Goal: Transaction & Acquisition: Book appointment/travel/reservation

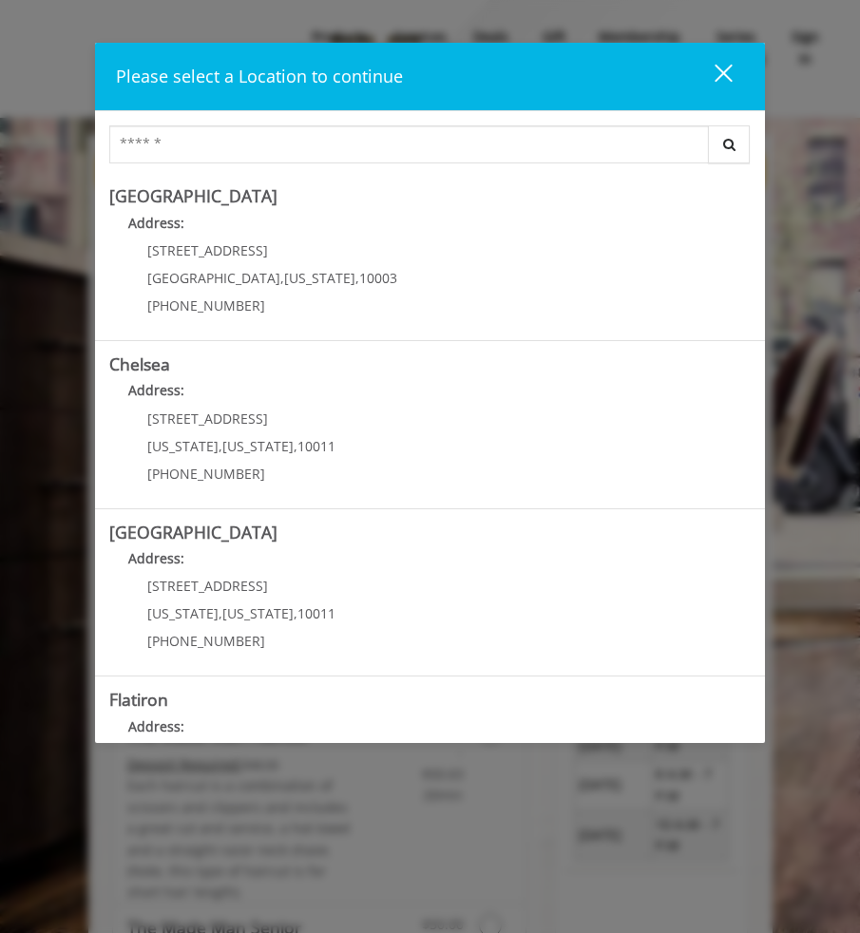
click at [719, 78] on div "close dialog" at bounding box center [723, 73] width 18 height 18
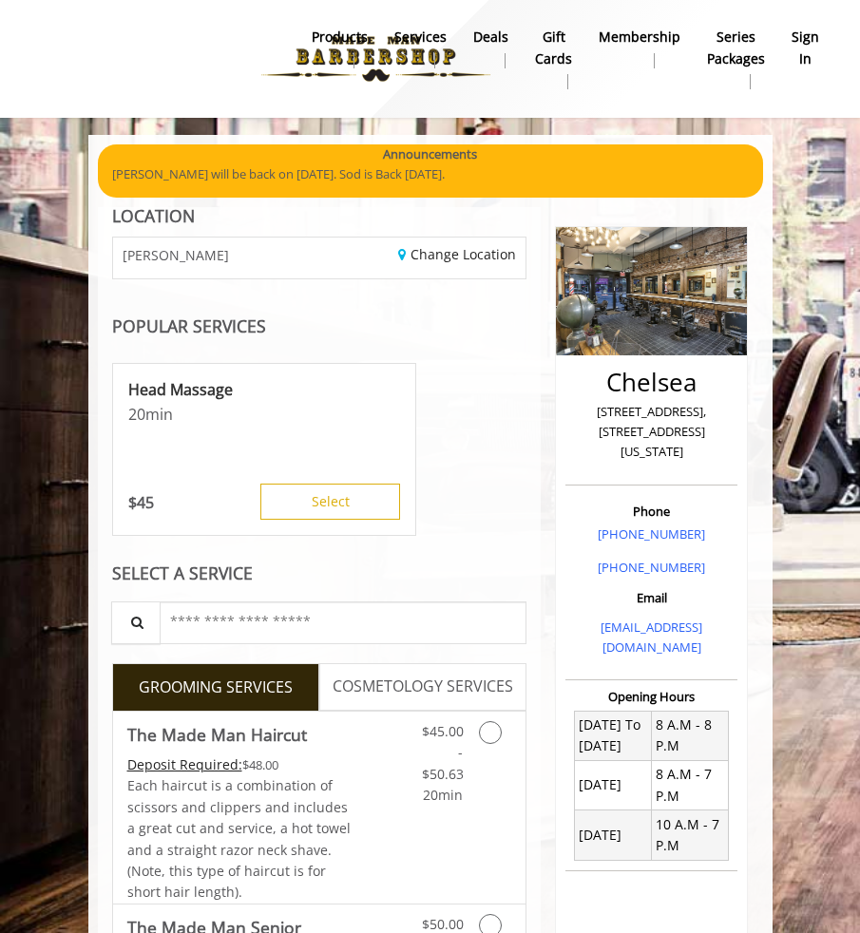
click at [795, 50] on b "sign in" at bounding box center [805, 48] width 28 height 43
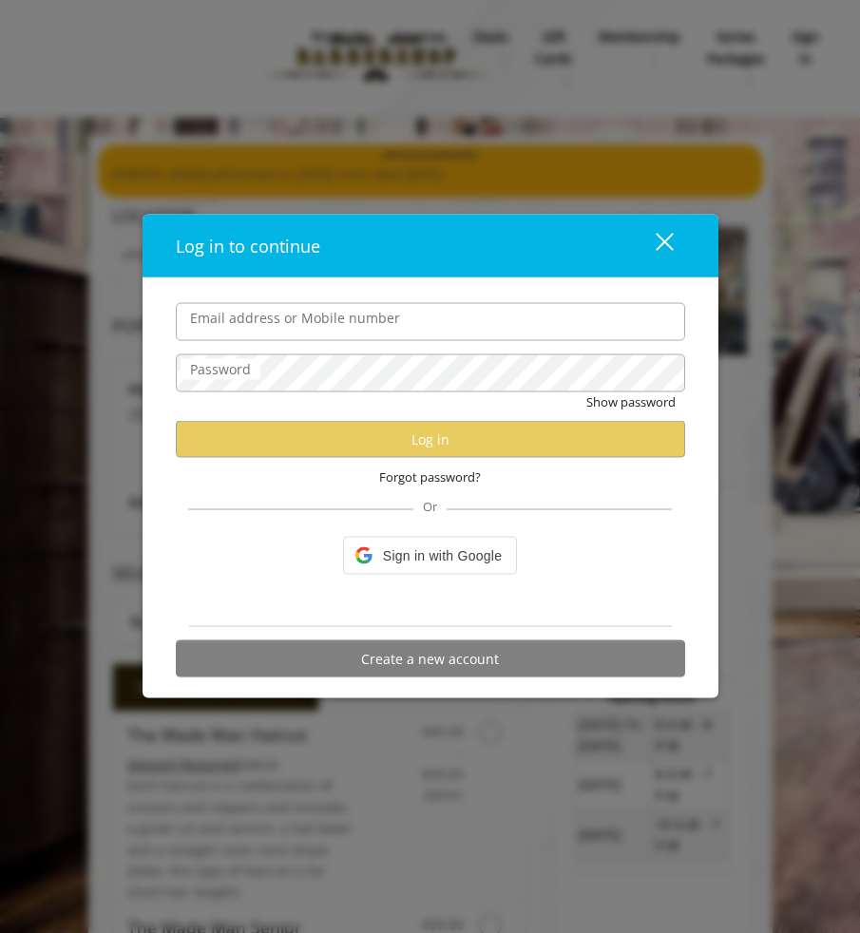
type input "**********"
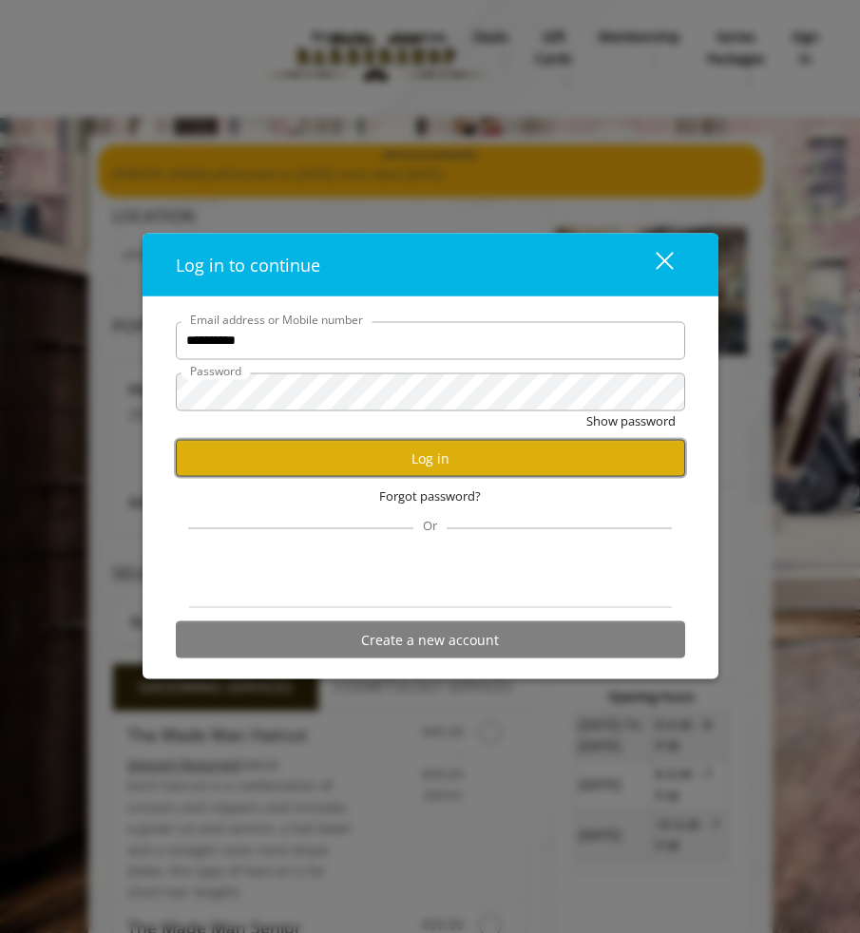
click at [390, 457] on button "Log in" at bounding box center [430, 458] width 509 height 37
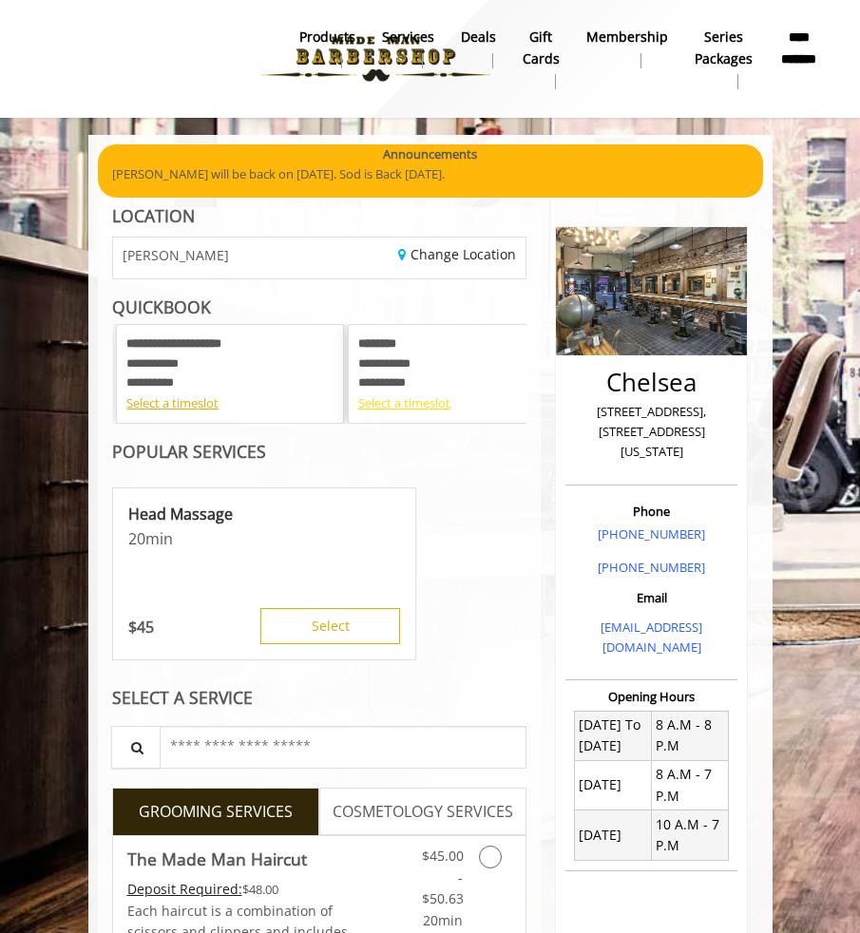
click at [426, 403] on div "Select a timeslot" at bounding box center [461, 403] width 207 height 20
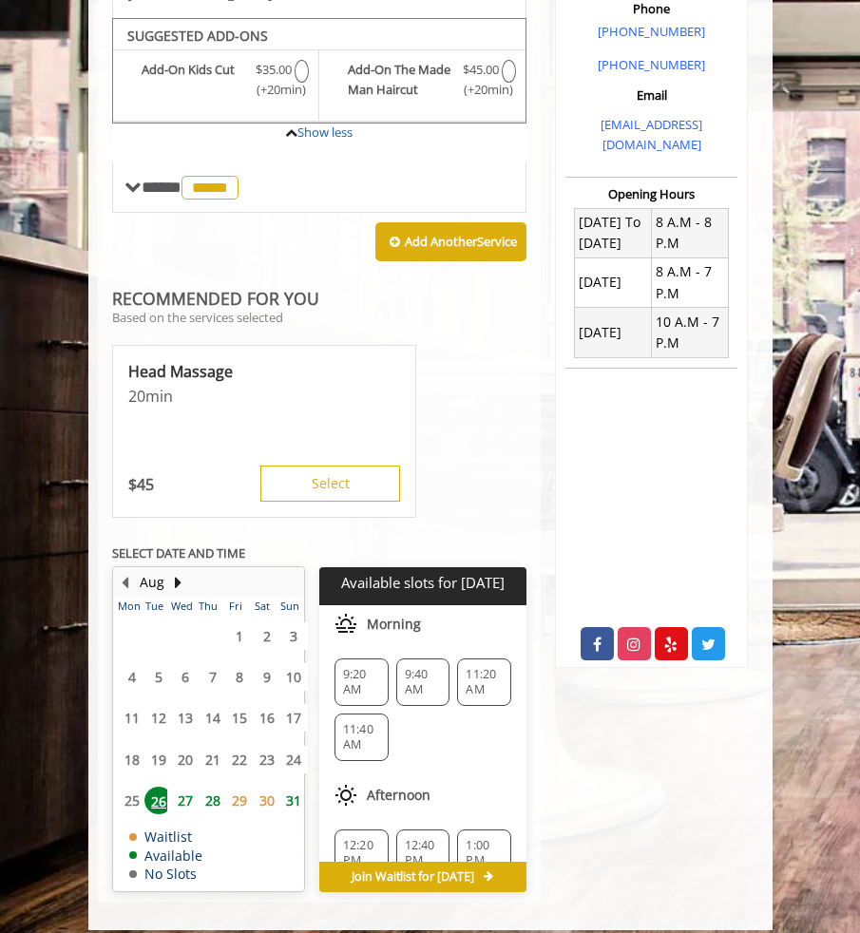
scroll to position [501, 0]
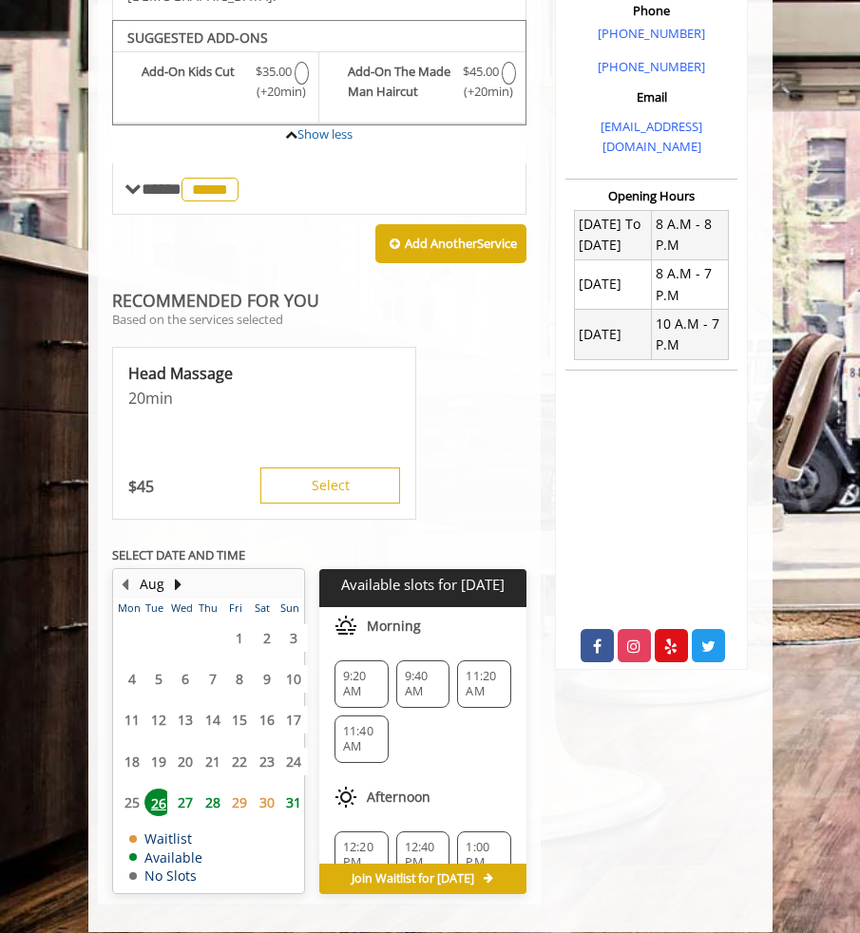
click at [190, 791] on span "27" at bounding box center [185, 802] width 28 height 28
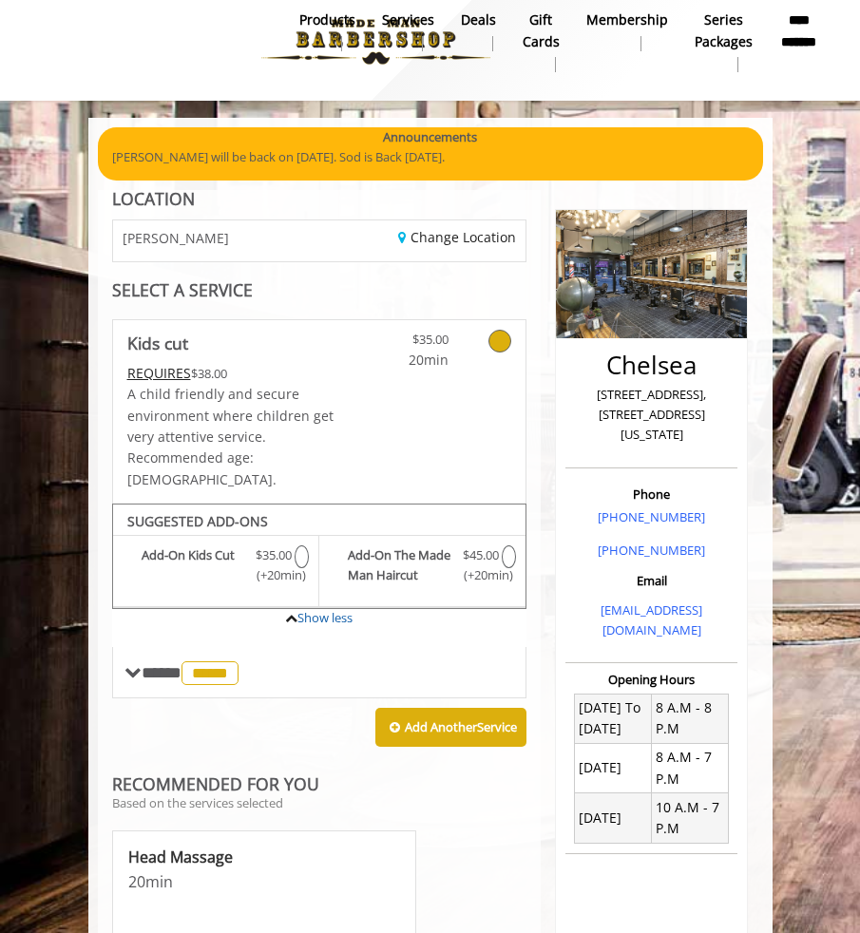
scroll to position [0, 0]
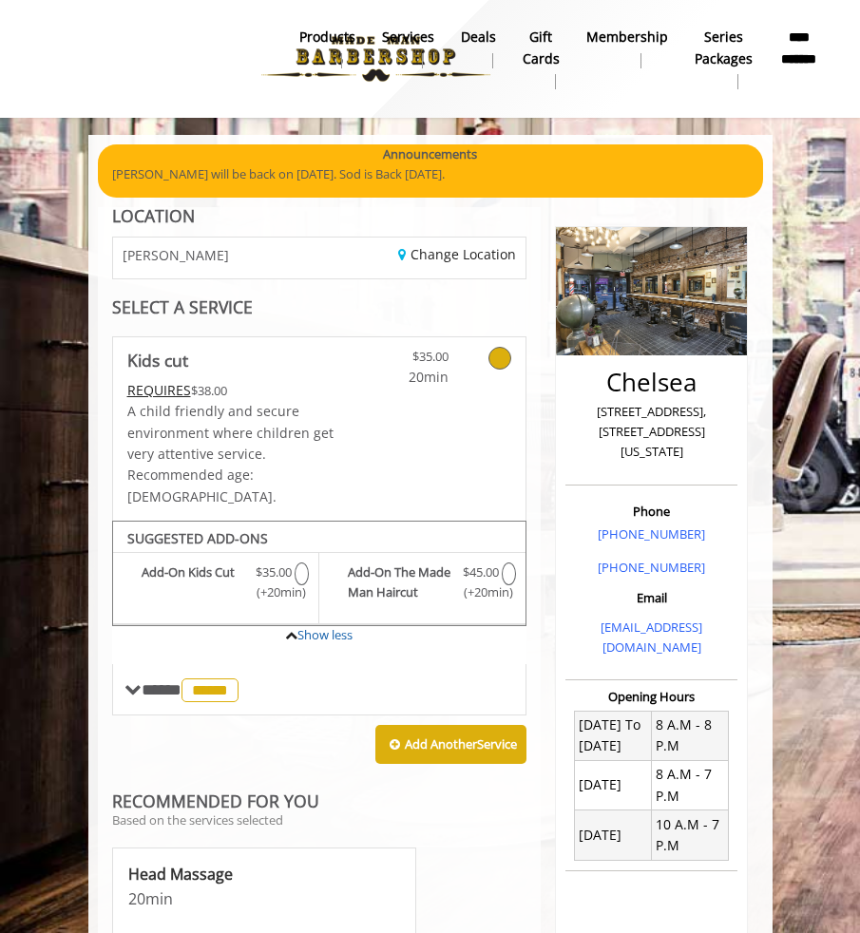
click at [795, 65] on b "**********" at bounding box center [799, 48] width 40 height 43
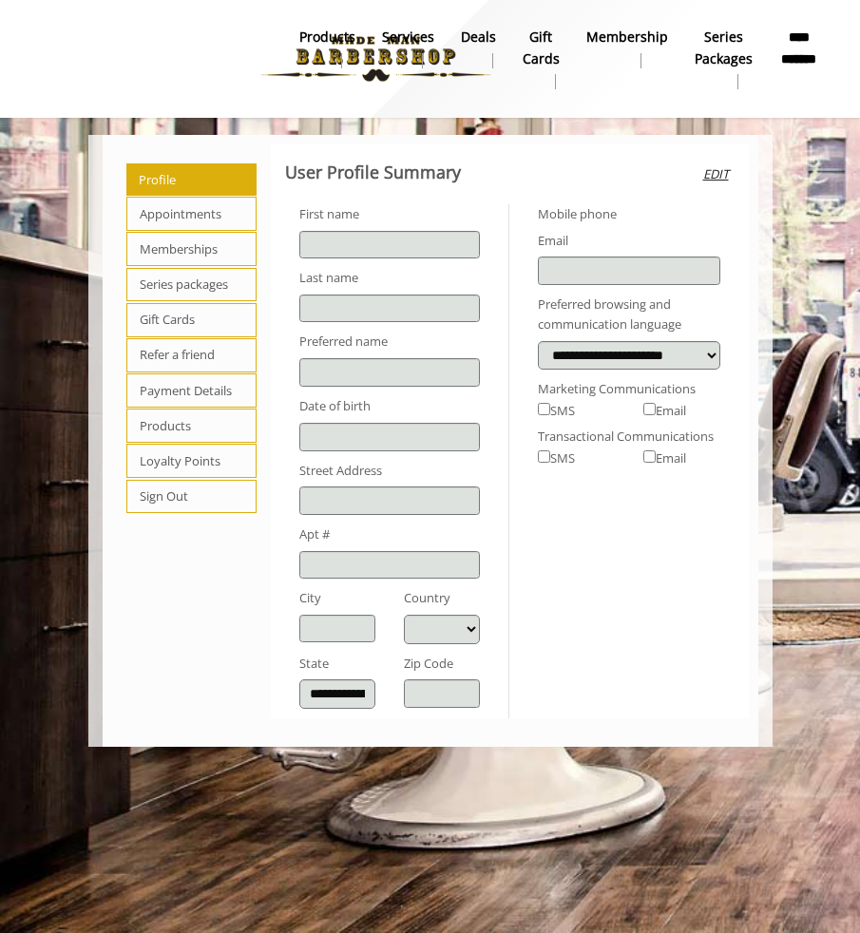
type input "*****"
type input "******"
type input "**********"
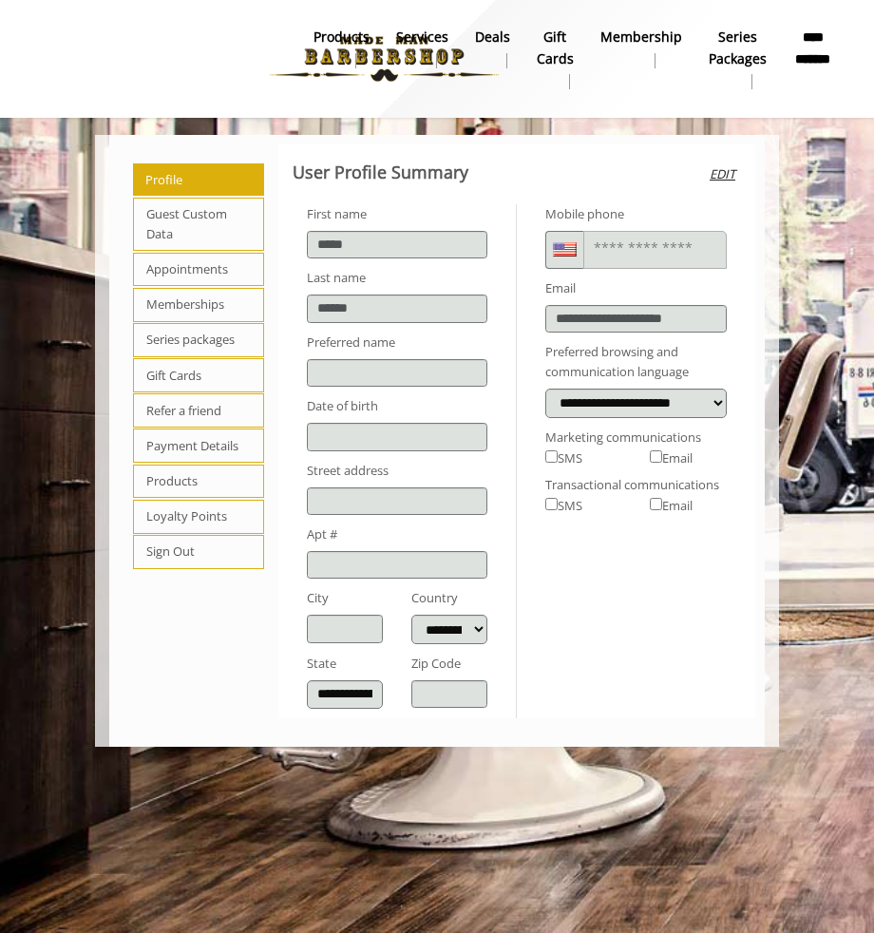
select select "***"
click at [148, 268] on span "Appointments" at bounding box center [198, 270] width 131 height 34
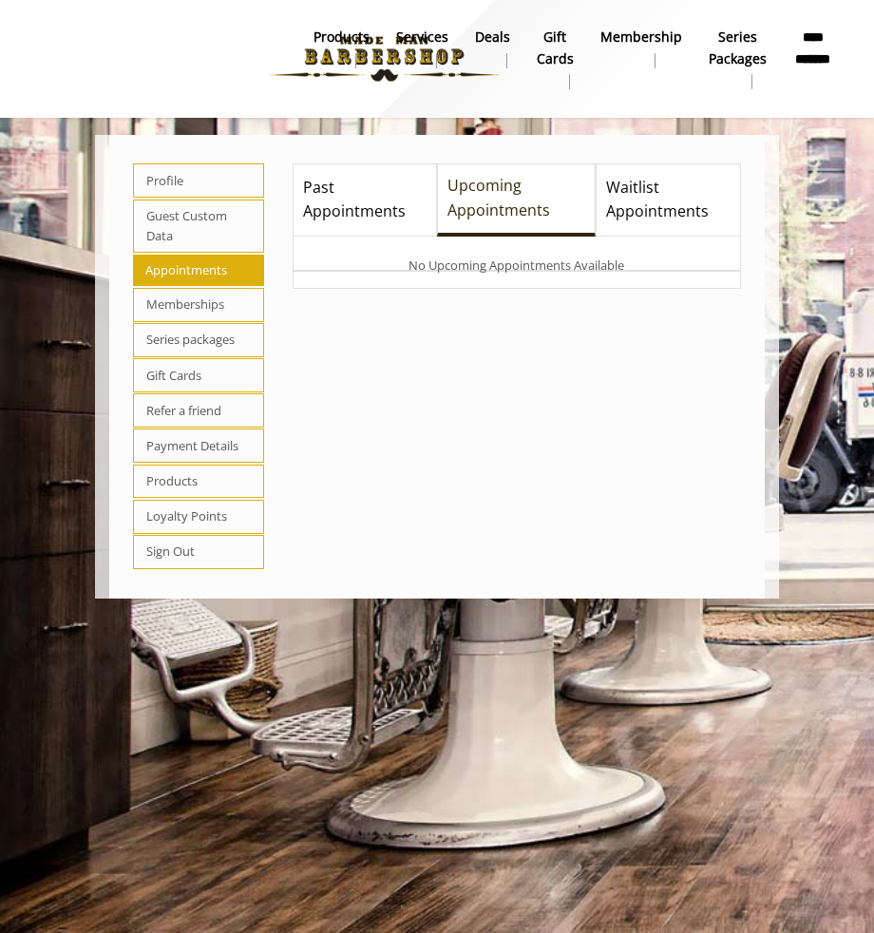
click at [379, 196] on span "Past Appointments" at bounding box center [364, 200] width 123 height 48
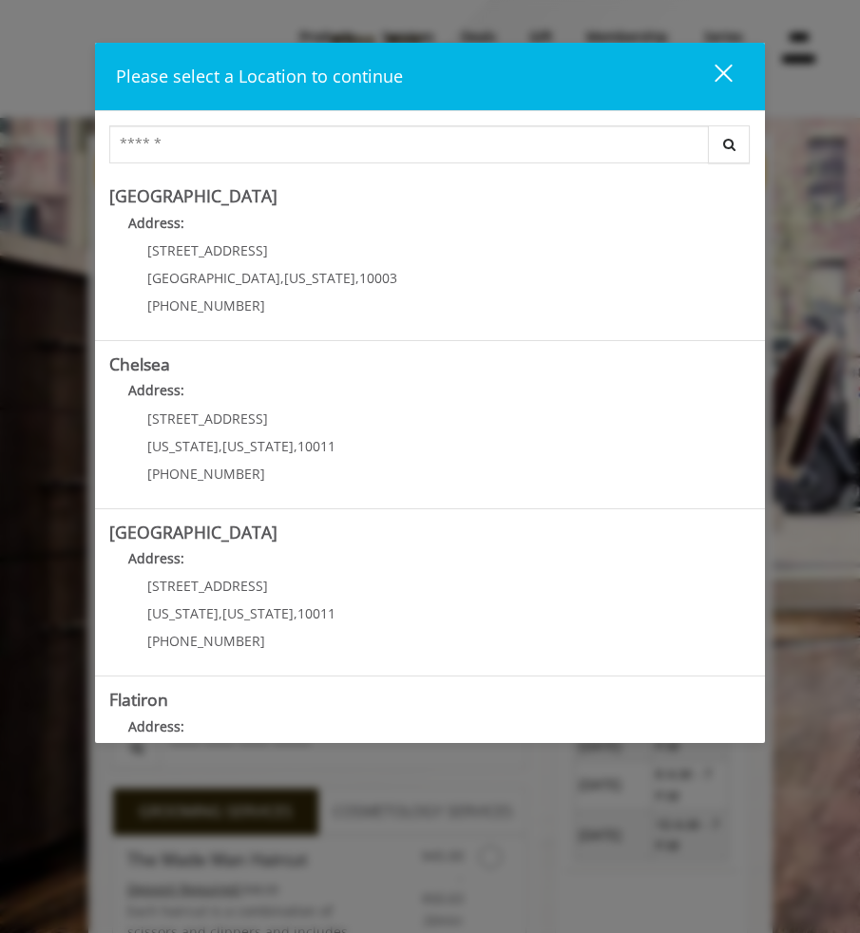
click at [719, 76] on div "close dialog" at bounding box center [723, 73] width 18 height 18
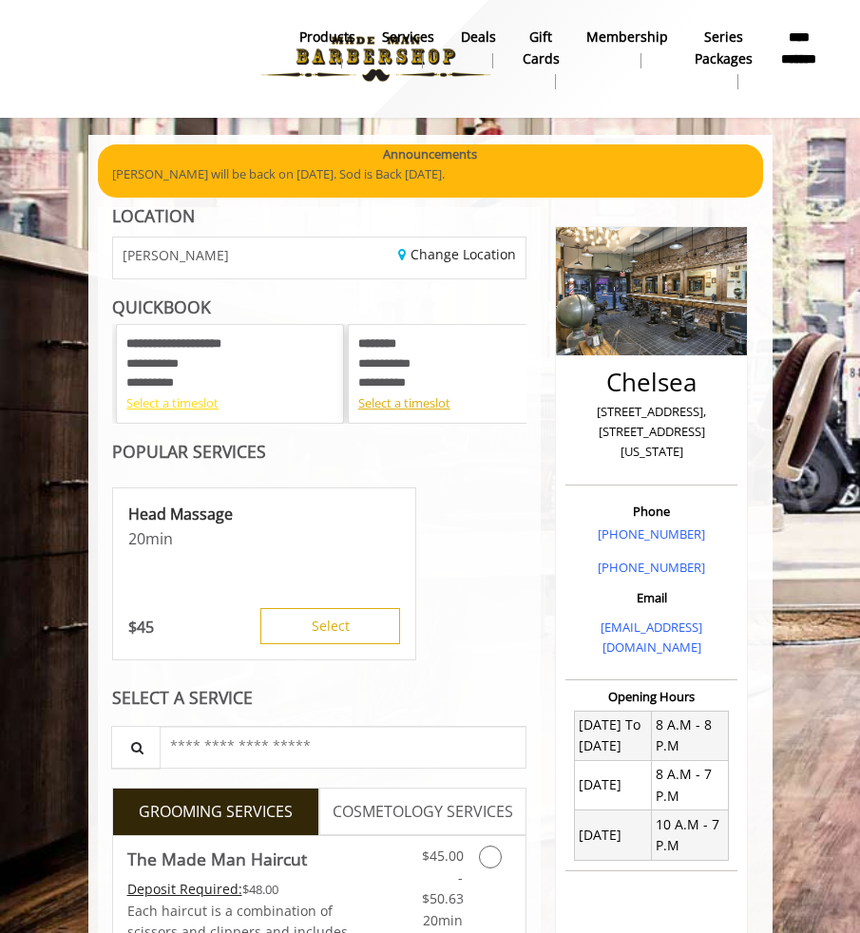
click at [188, 401] on div "Select a timeslot" at bounding box center [229, 403] width 207 height 20
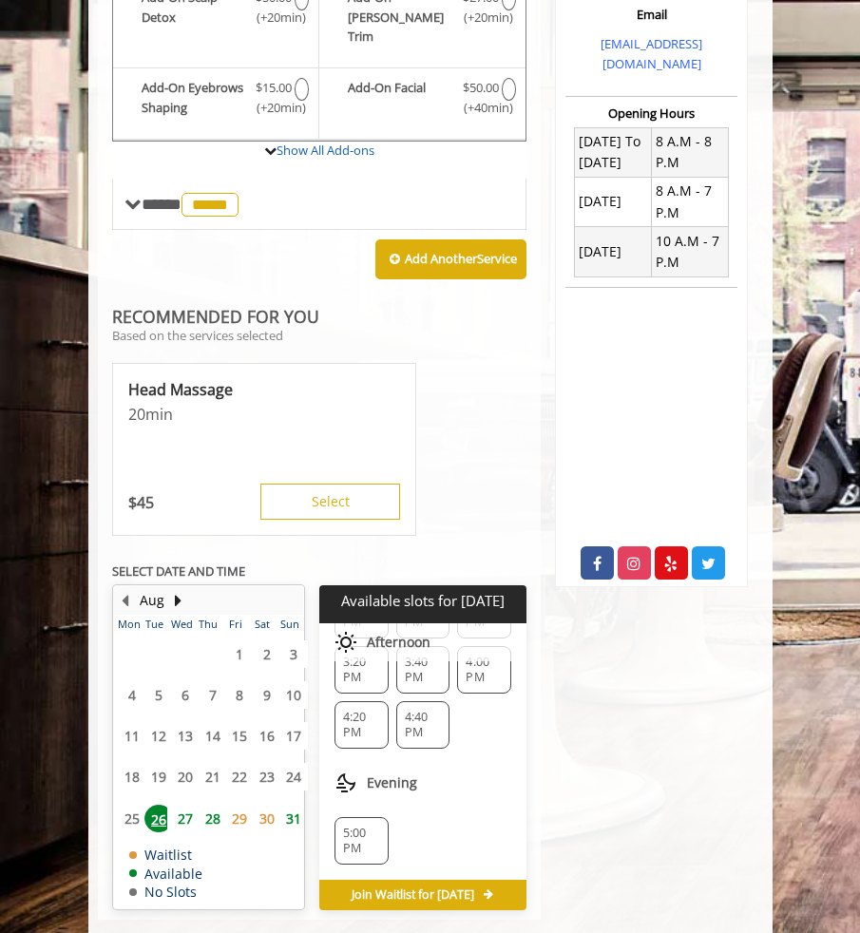
scroll to position [613, 0]
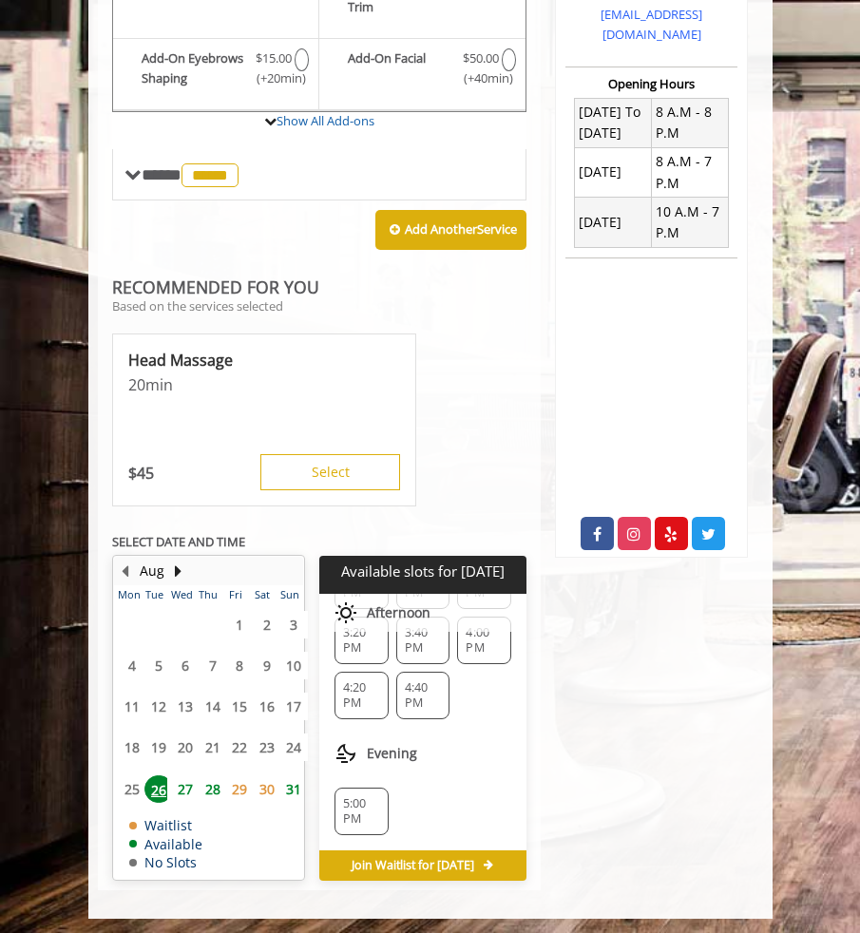
click at [187, 781] on span "27" at bounding box center [185, 789] width 28 height 28
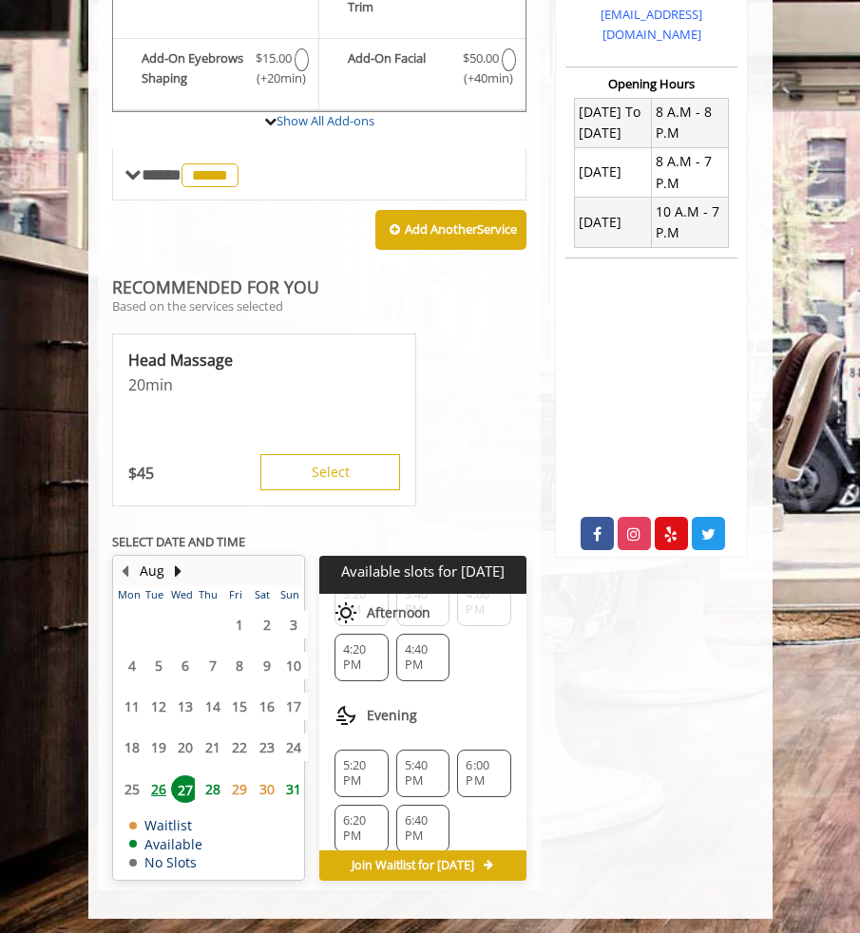
scroll to position [475, 0]
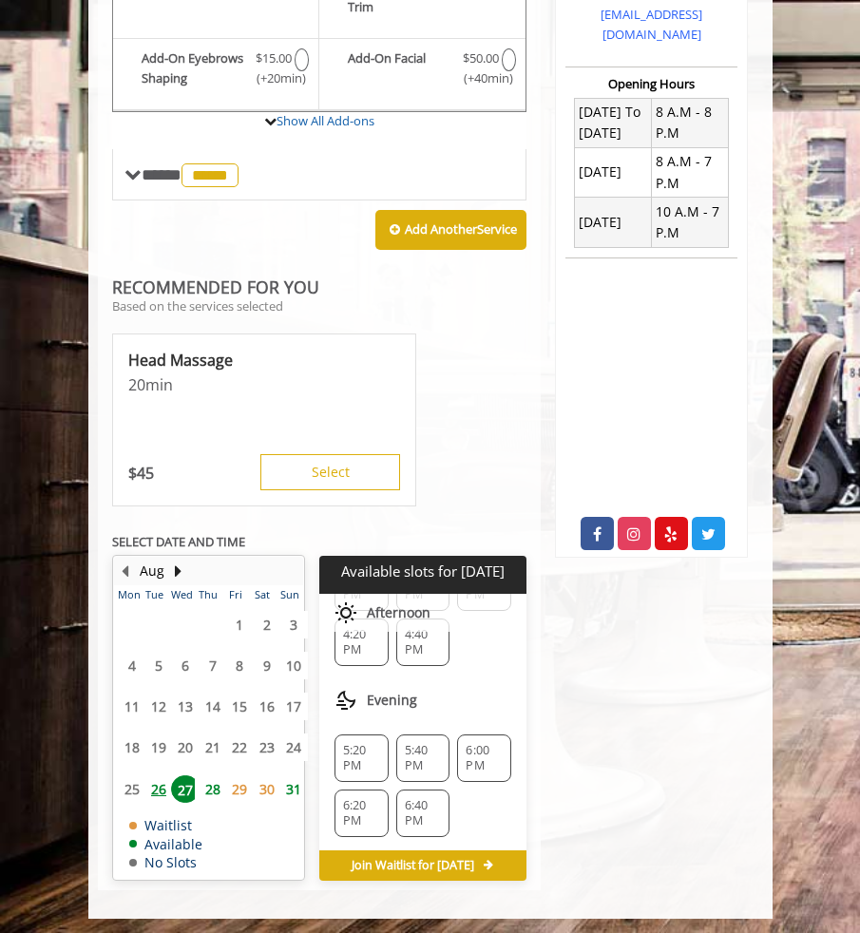
click at [359, 743] on span "5:20 PM" at bounding box center [361, 758] width 37 height 30
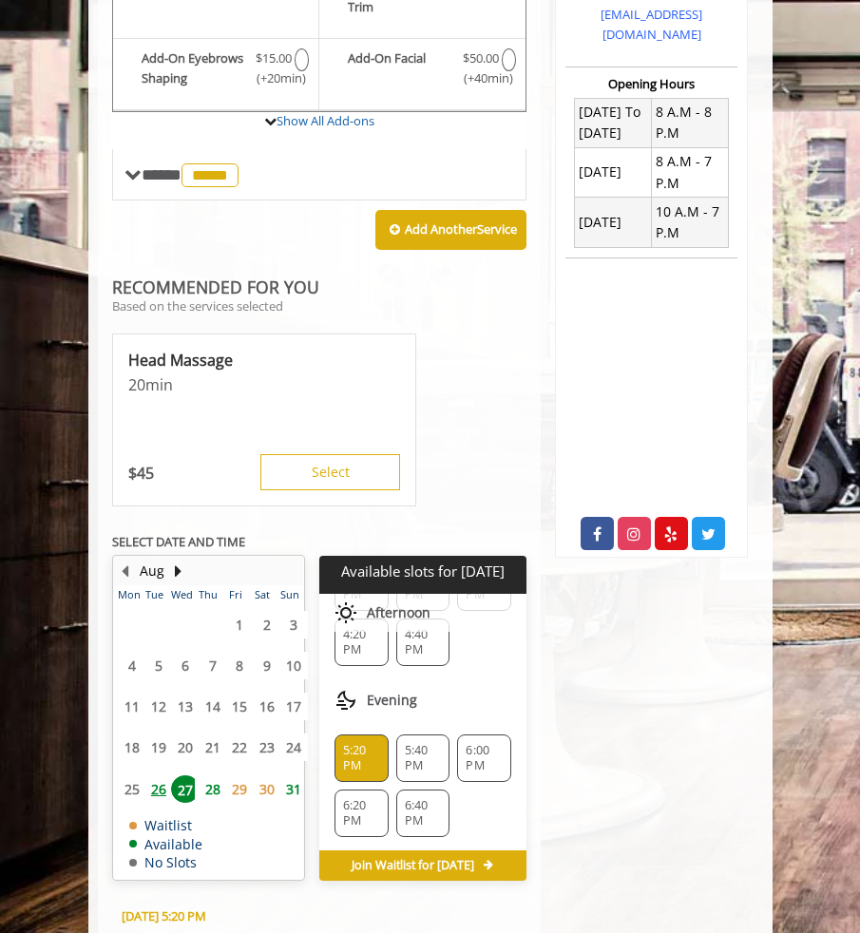
scroll to position [964, 0]
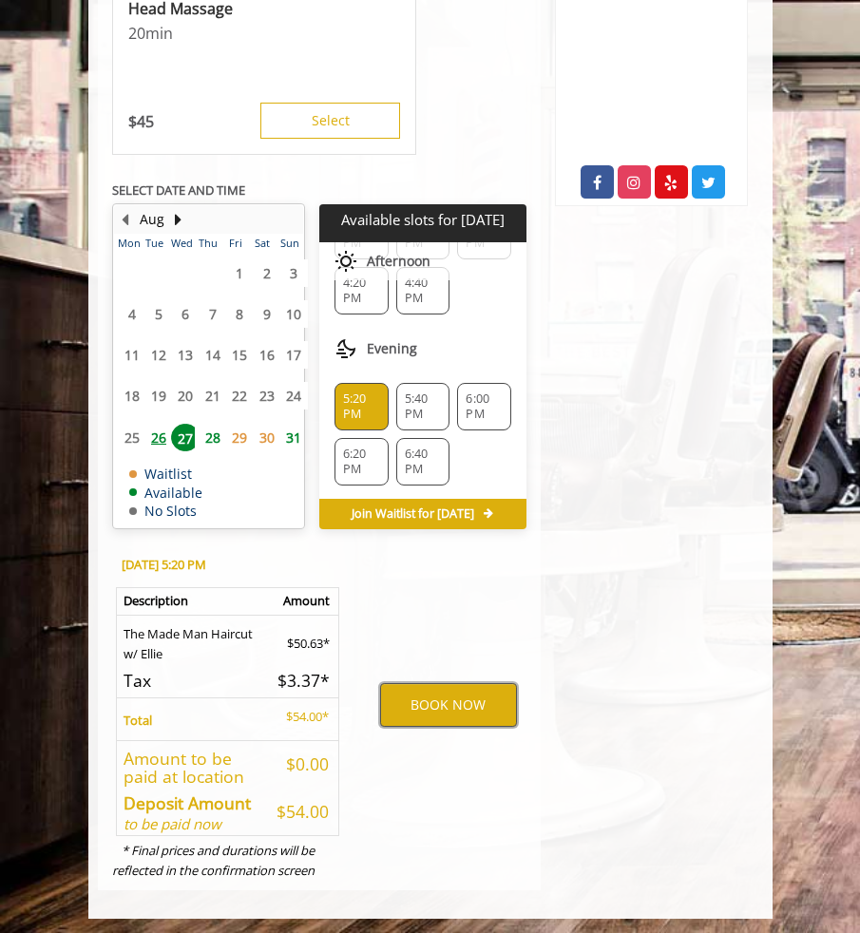
click at [471, 688] on button "BOOK NOW" at bounding box center [448, 705] width 137 height 44
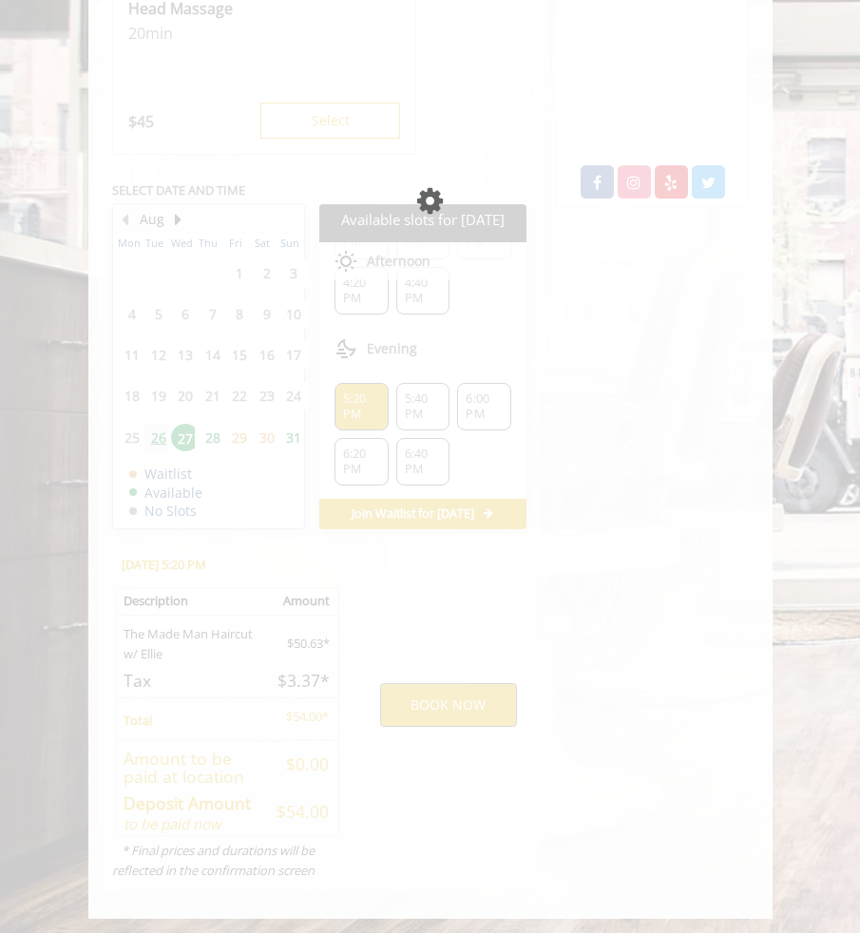
click at [456, 711] on div "Please wait page is Loading" at bounding box center [430, 466] width 860 height 933
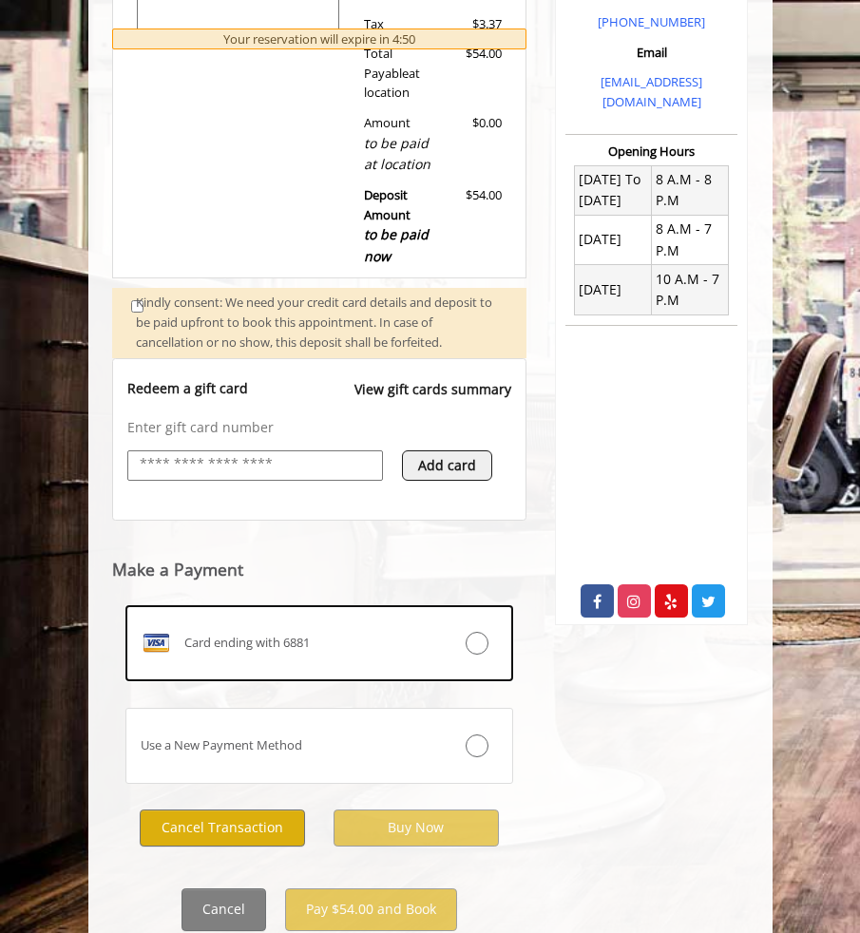
scroll to position [610, 0]
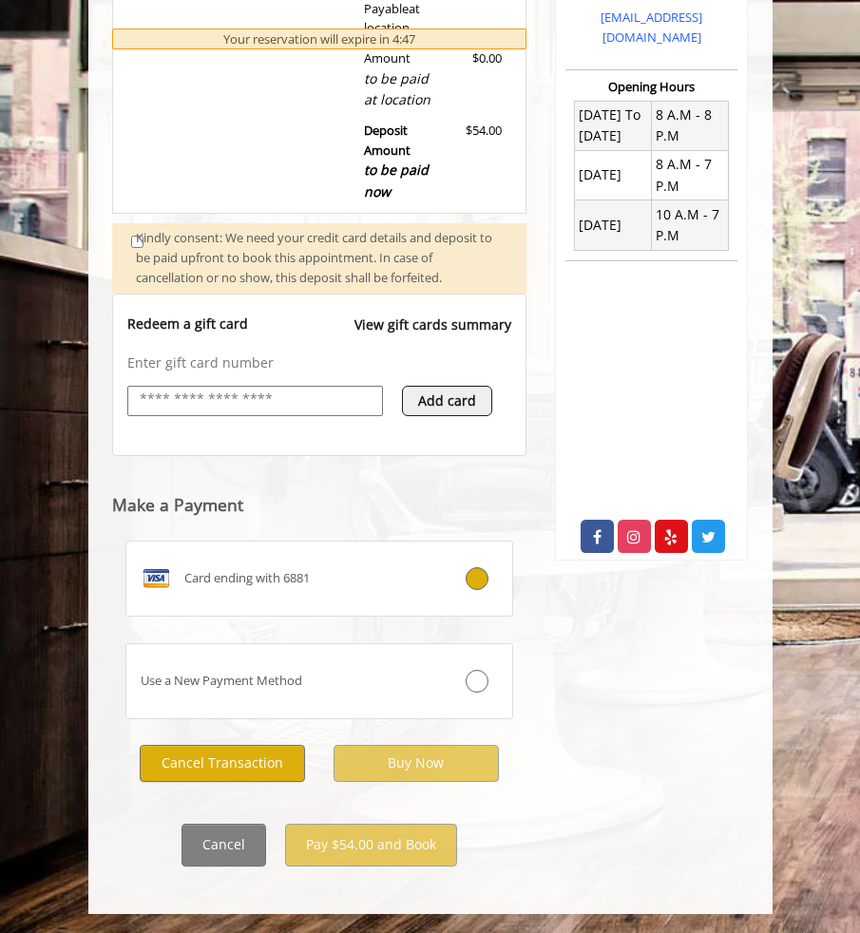
click at [487, 582] on icon at bounding box center [476, 578] width 23 height 23
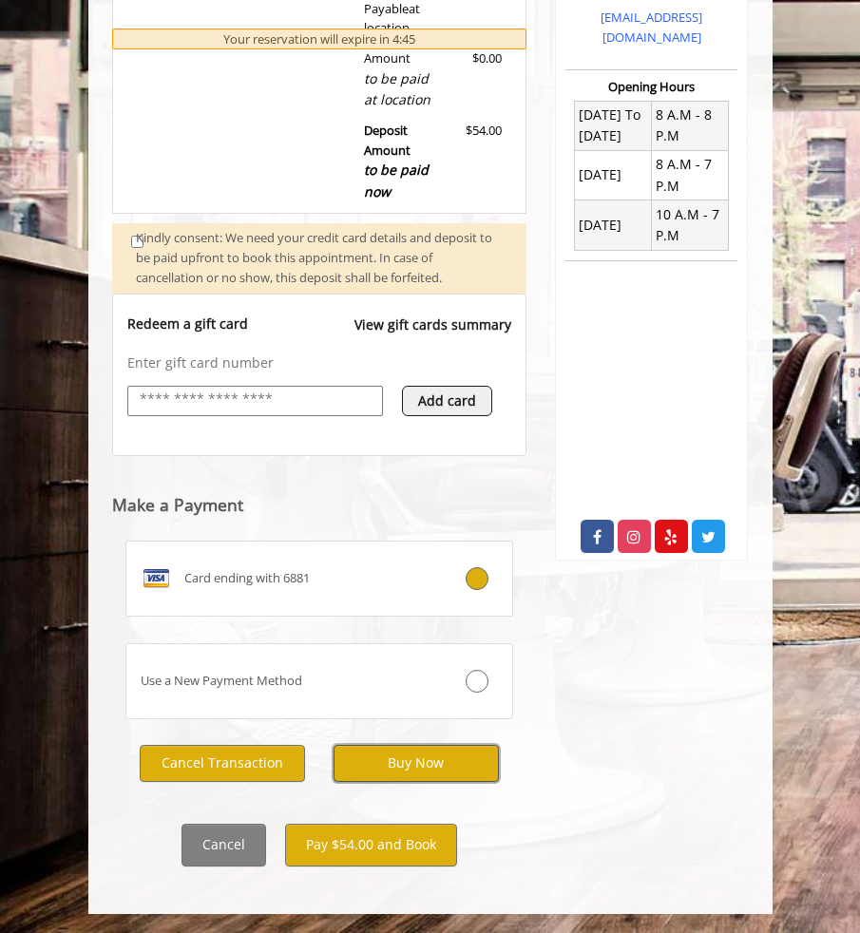
click at [412, 759] on button "Buy Now" at bounding box center [415, 763] width 165 height 37
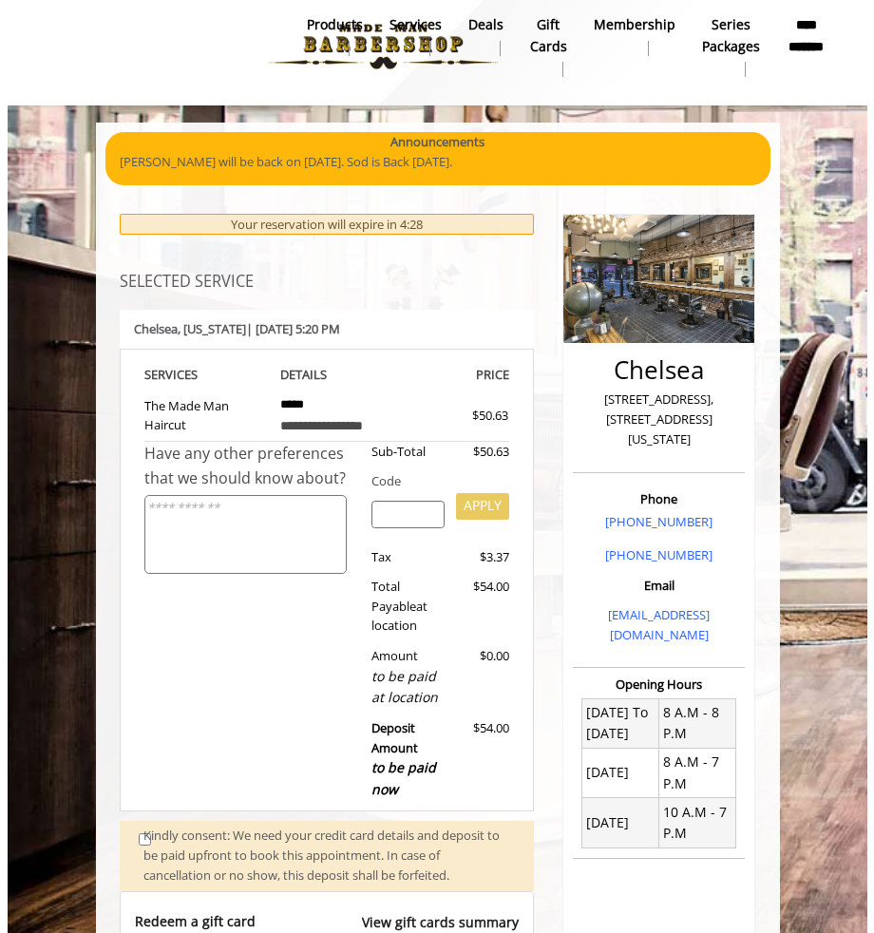
scroll to position [0, 0]
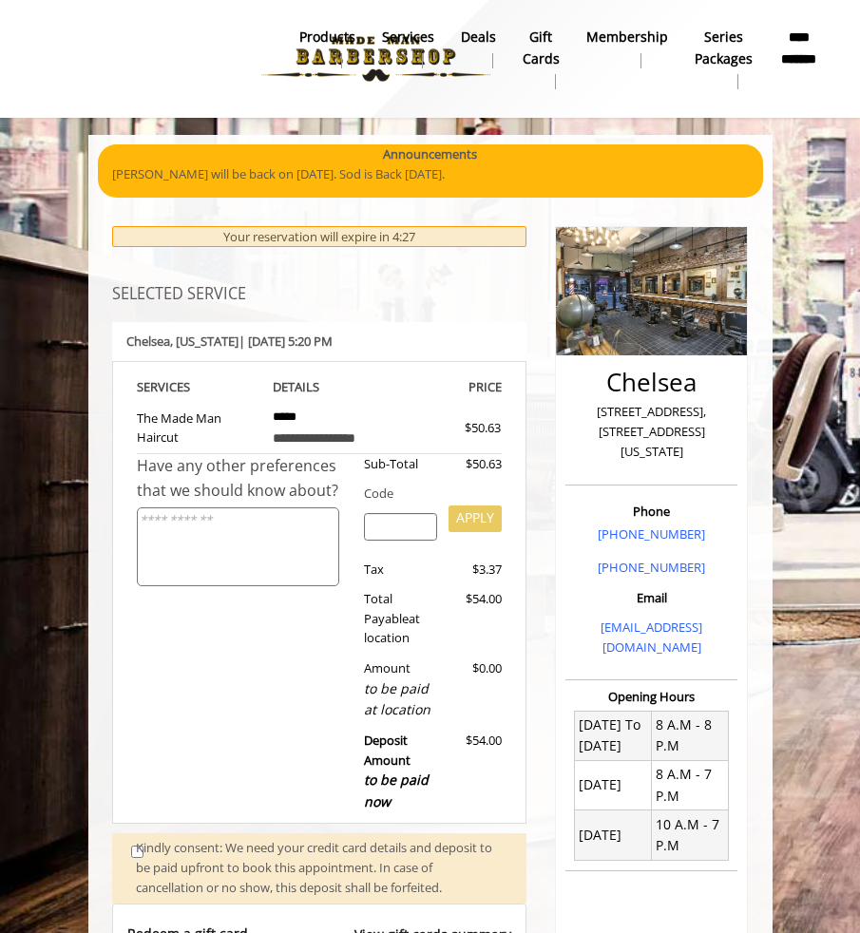
click at [795, 37] on b "**********" at bounding box center [799, 48] width 40 height 43
select select "***"
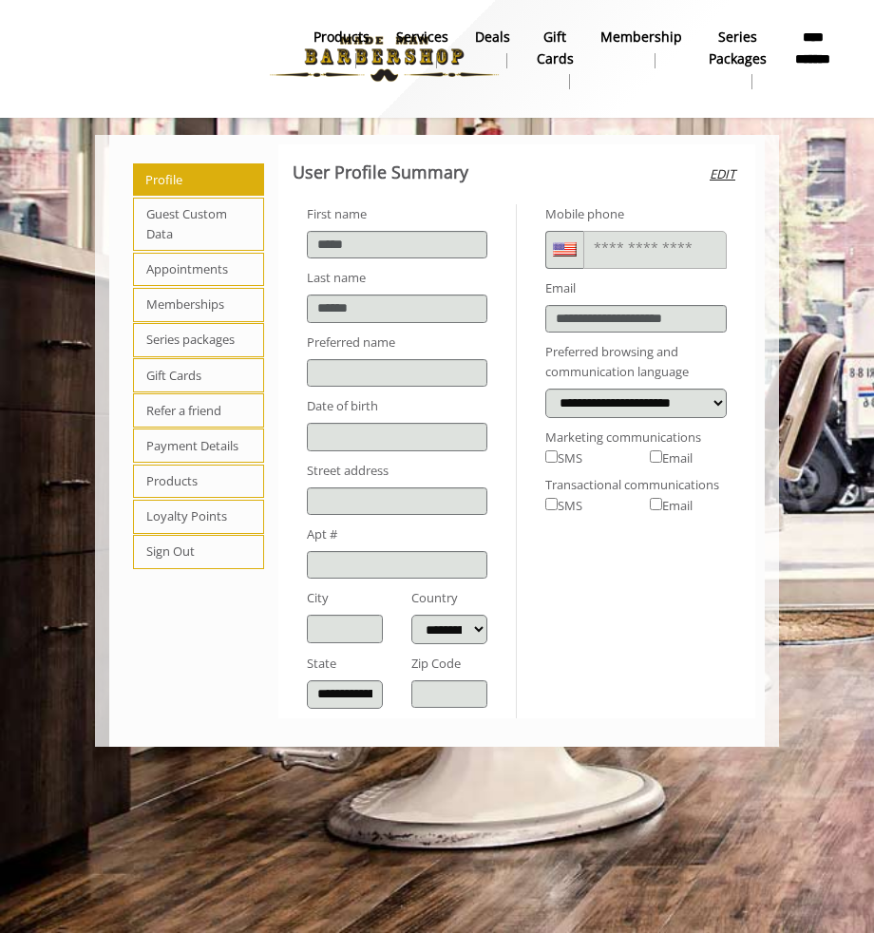
click at [200, 262] on span "Appointments" at bounding box center [198, 270] width 131 height 34
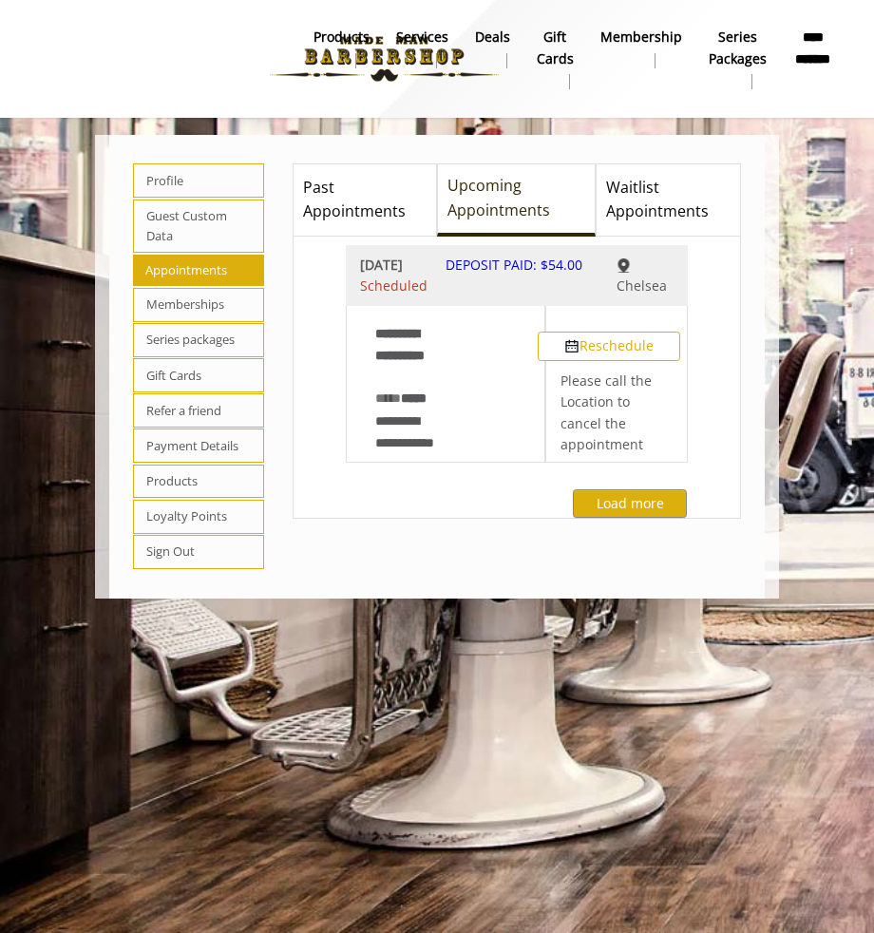
click at [397, 71] on link "Services" at bounding box center [422, 48] width 79 height 49
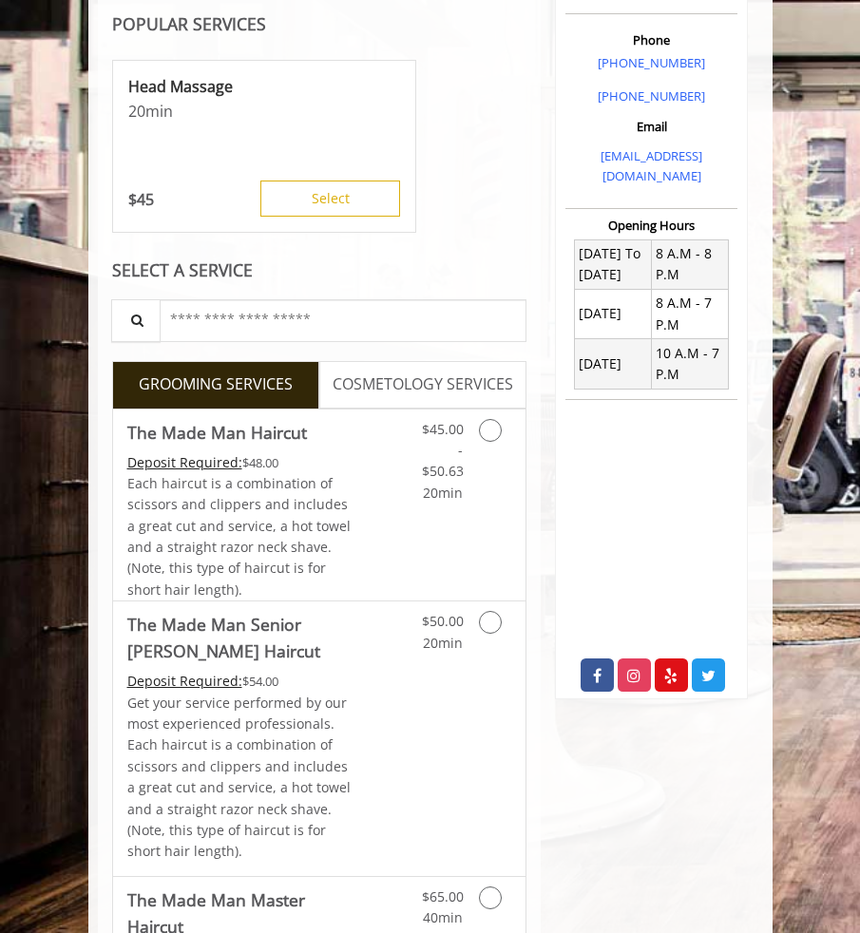
scroll to position [475, 0]
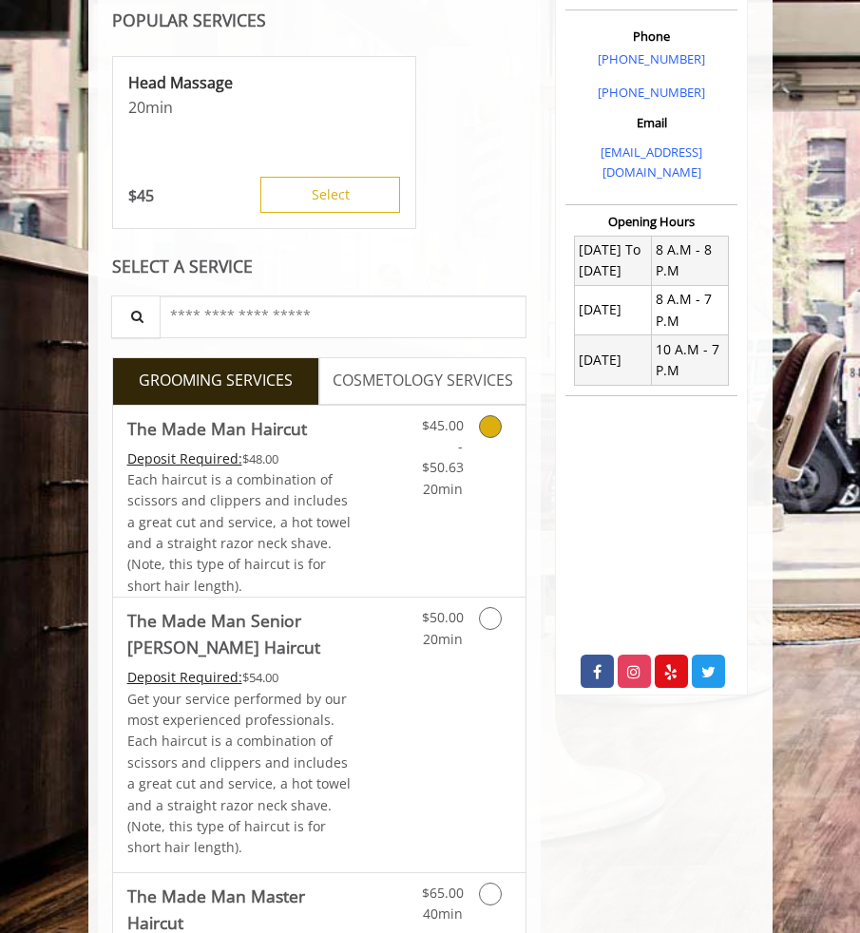
click at [493, 432] on icon "Grooming services" at bounding box center [490, 426] width 23 height 23
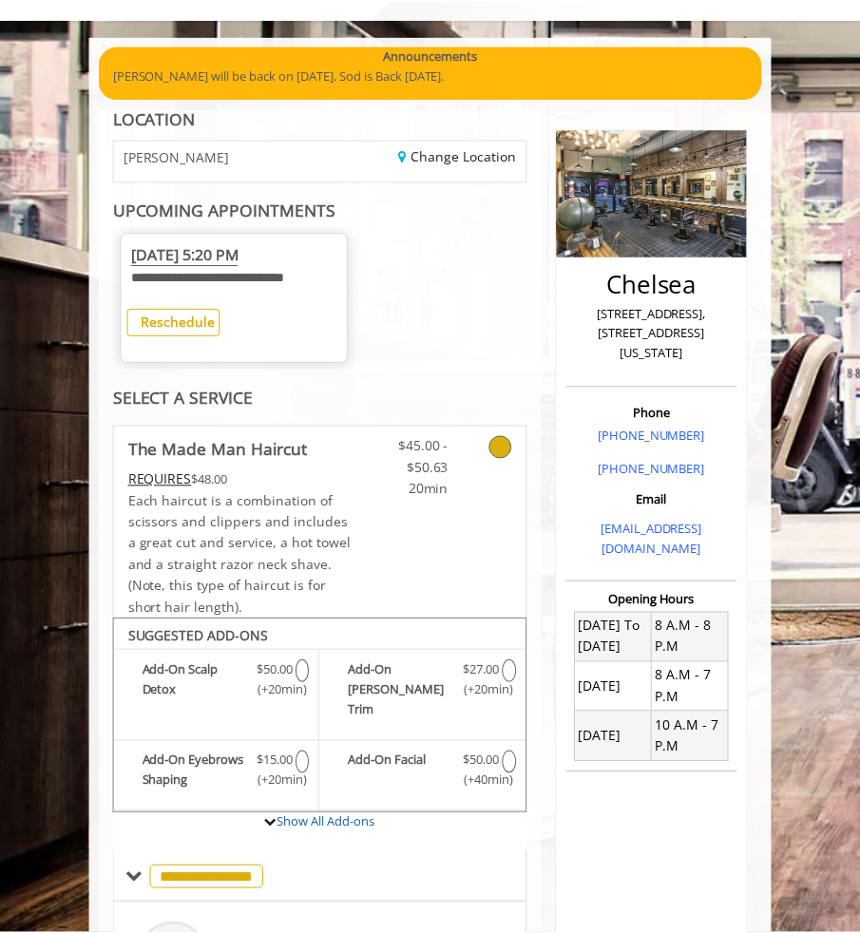
scroll to position [51, 0]
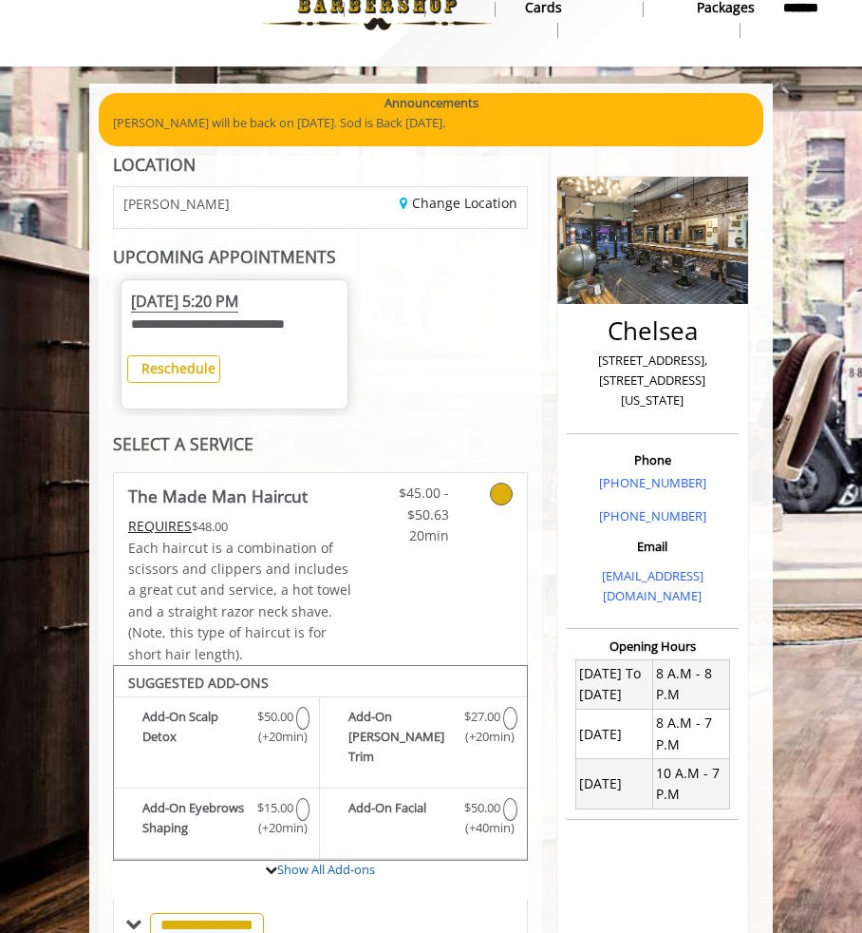
click at [503, 490] on icon at bounding box center [501, 494] width 23 height 23
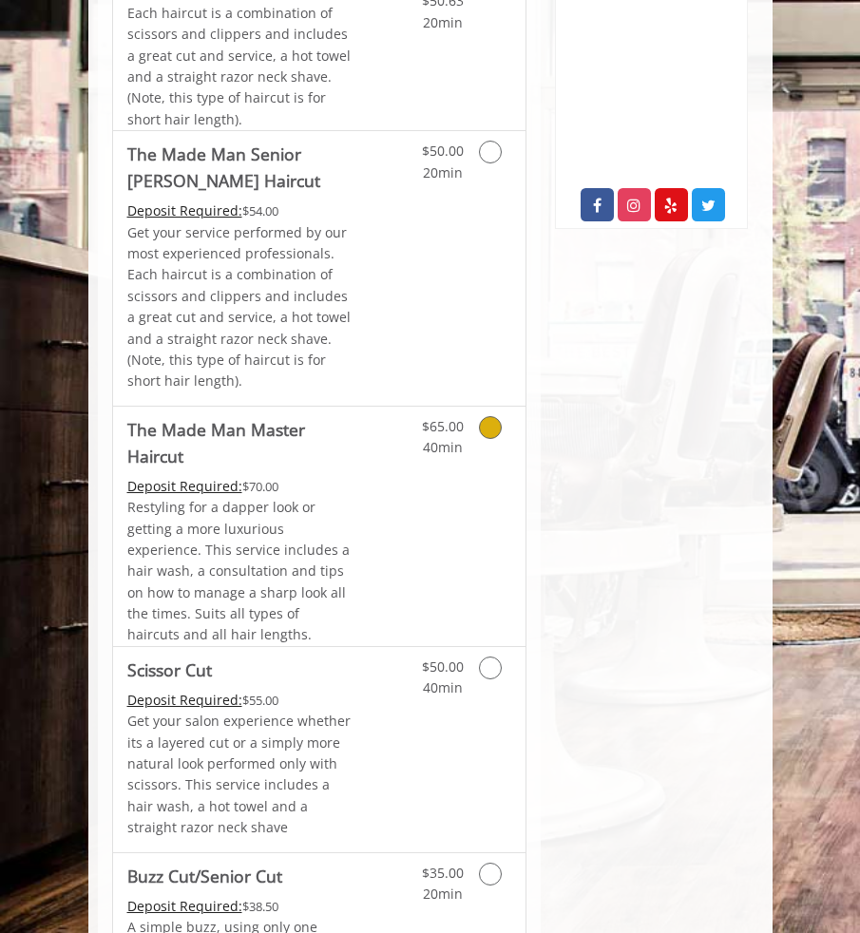
scroll to position [1235, 0]
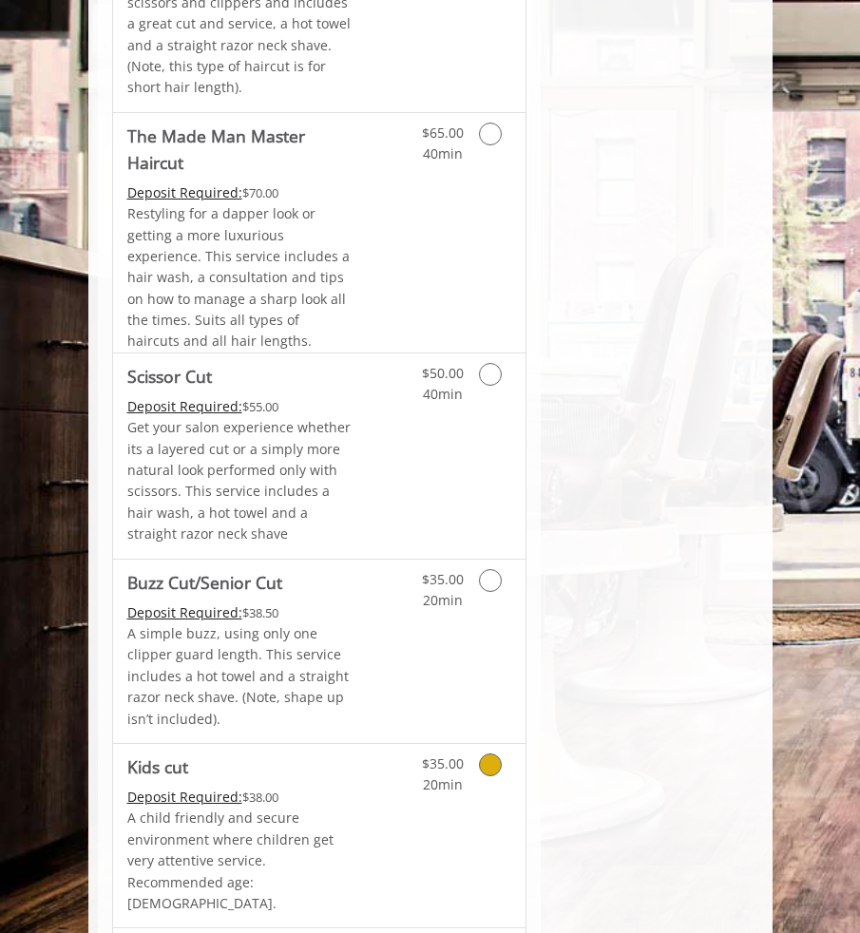
click at [500, 765] on icon "Grooming services" at bounding box center [490, 764] width 23 height 23
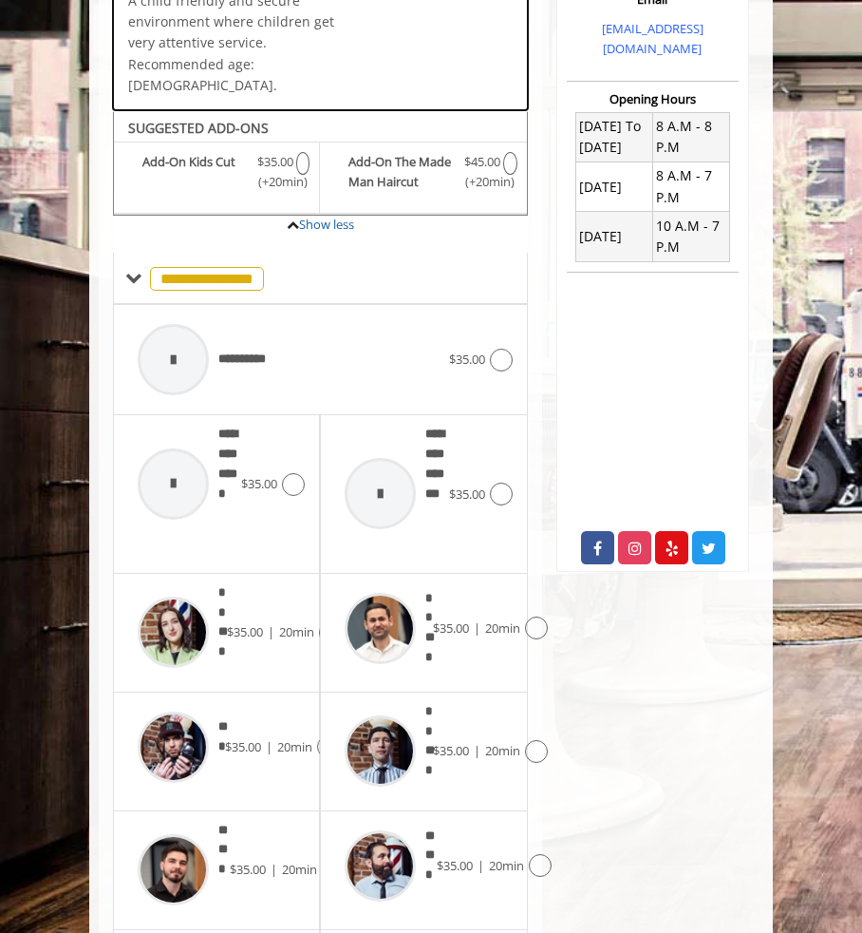
scroll to position [687, 0]
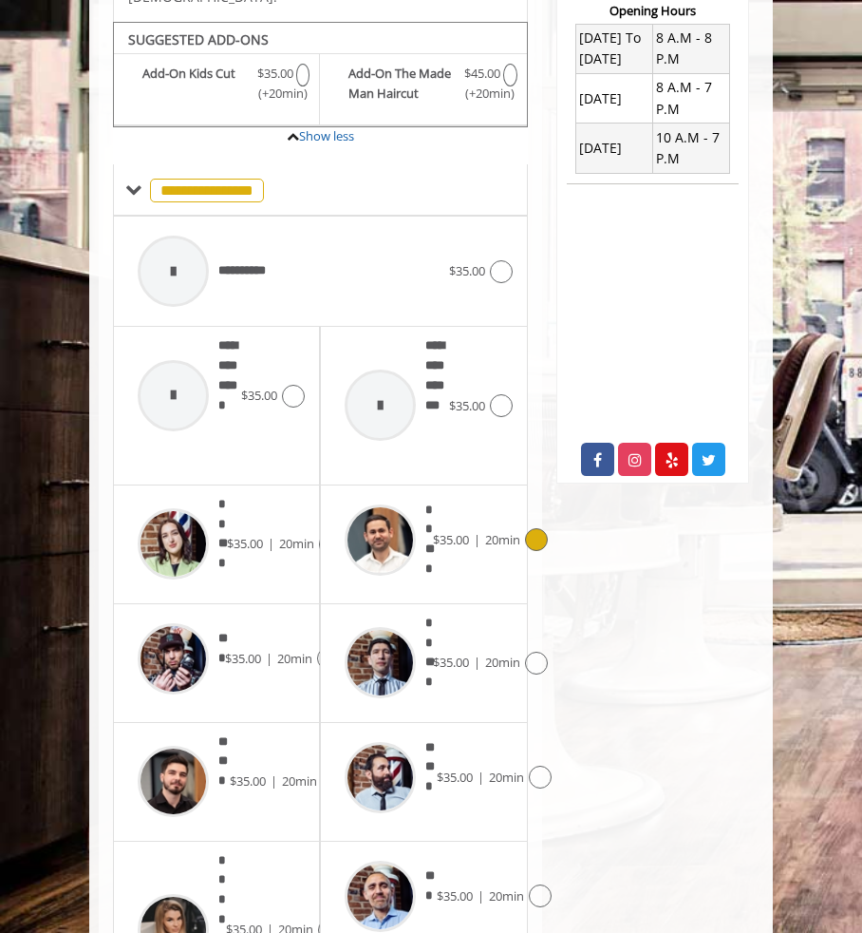
click at [537, 528] on icon at bounding box center [536, 539] width 23 height 23
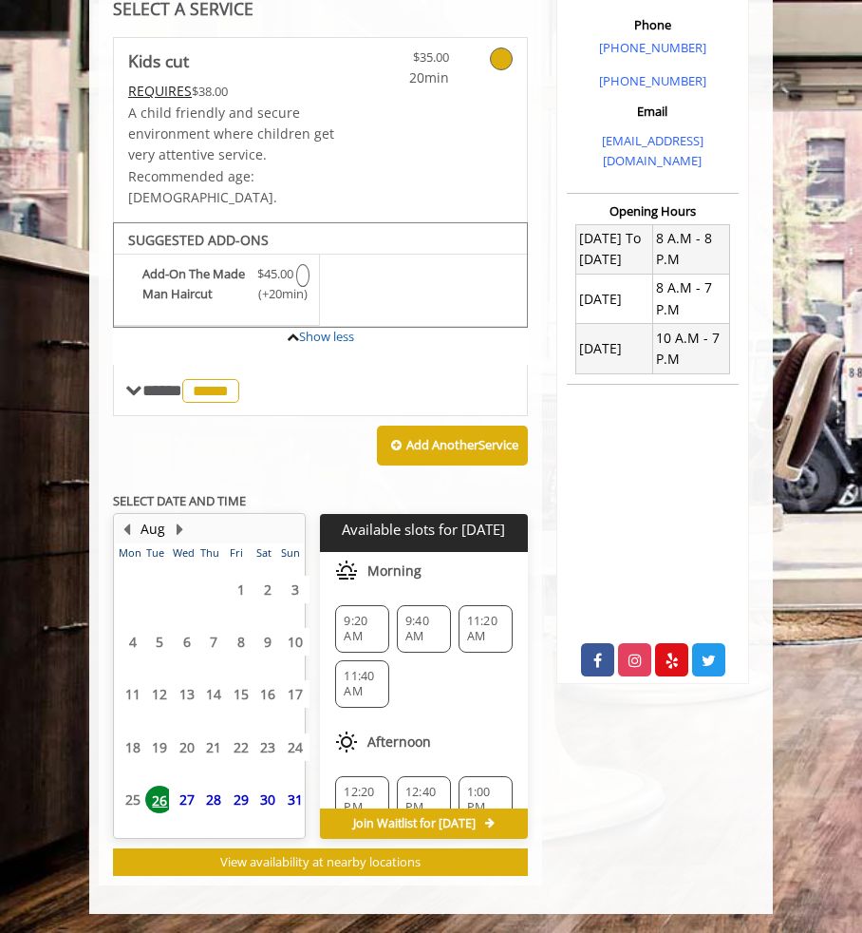
scroll to position [481, 0]
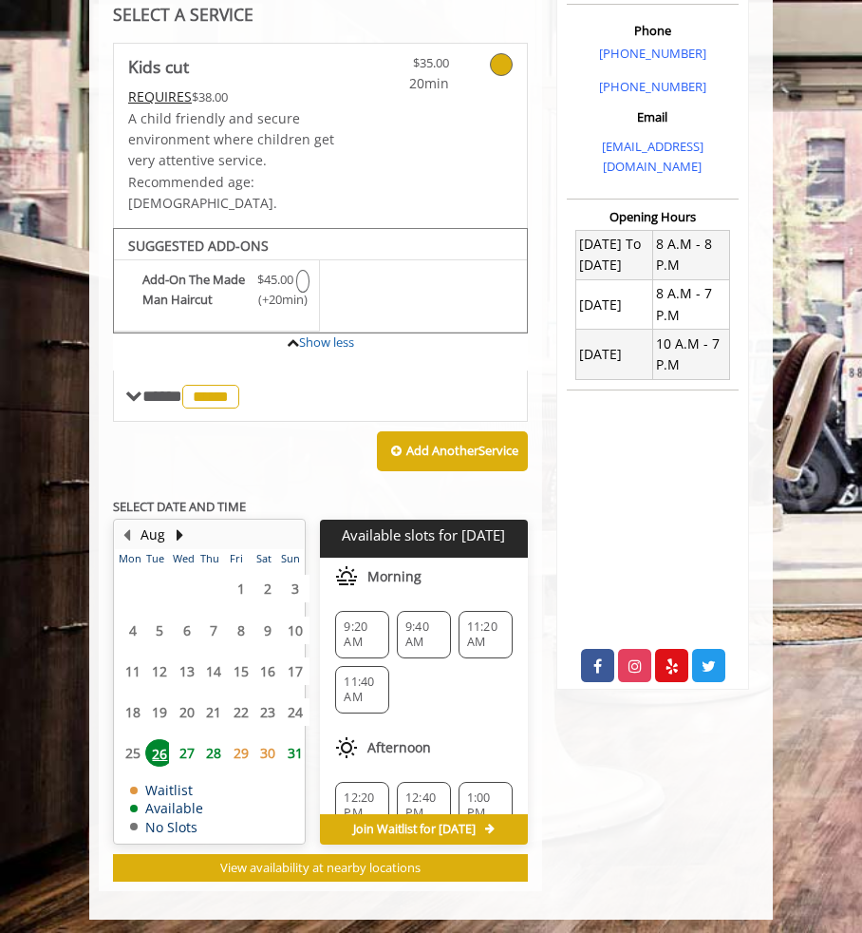
click at [186, 745] on span "27" at bounding box center [187, 753] width 28 height 28
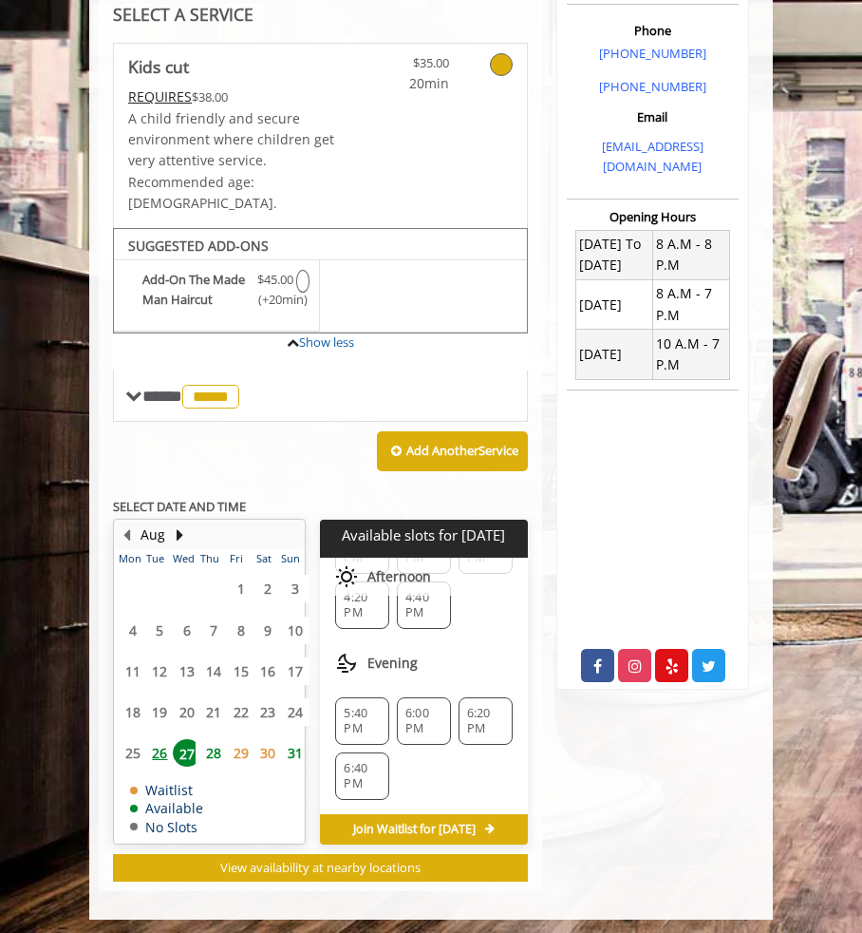
scroll to position [477, 0]
click at [359, 705] on span "5:40 PM" at bounding box center [362, 720] width 37 height 30
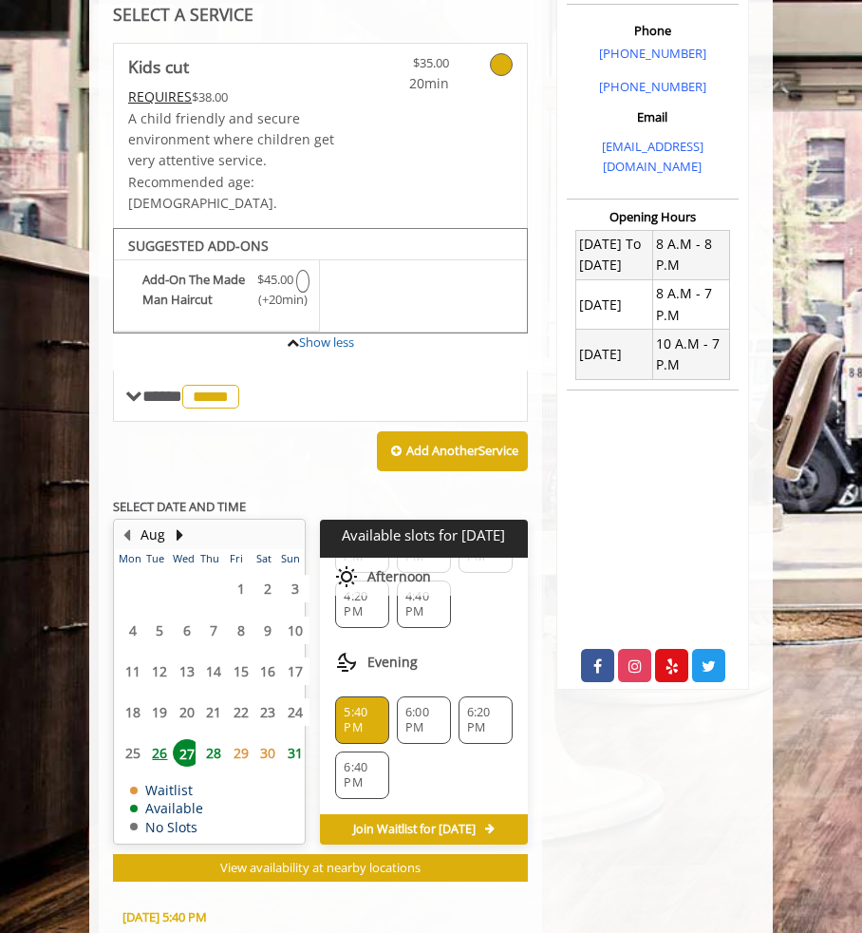
scroll to position [832, 0]
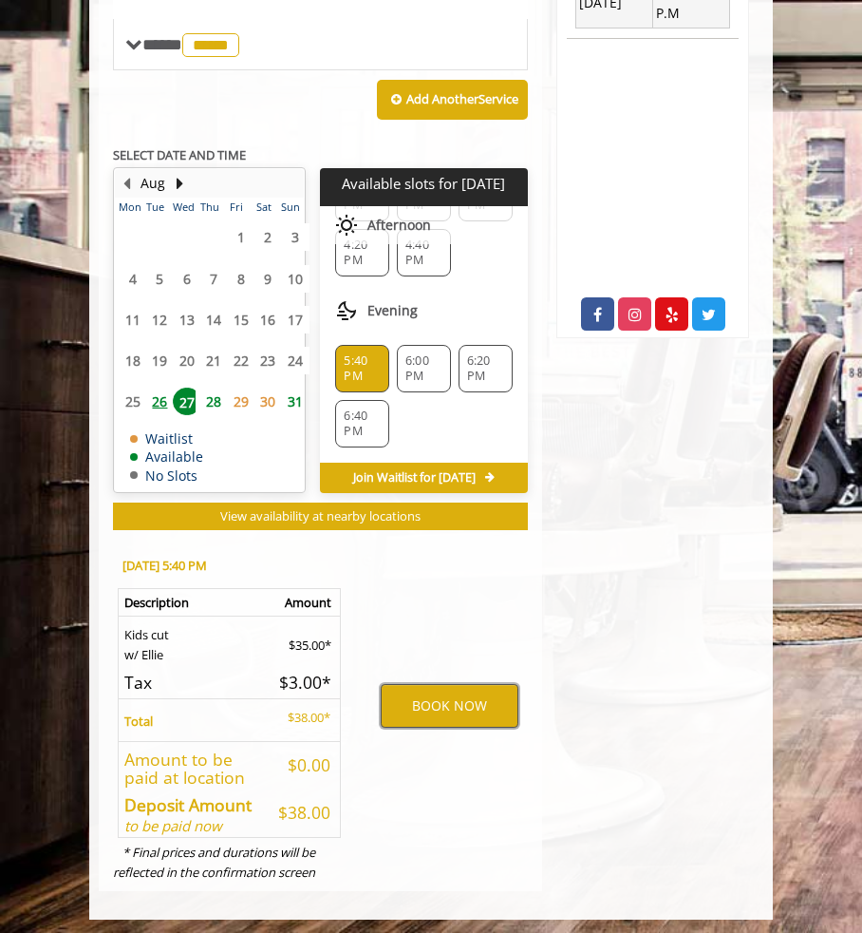
click at [445, 695] on button "BOOK NOW" at bounding box center [449, 706] width 137 height 44
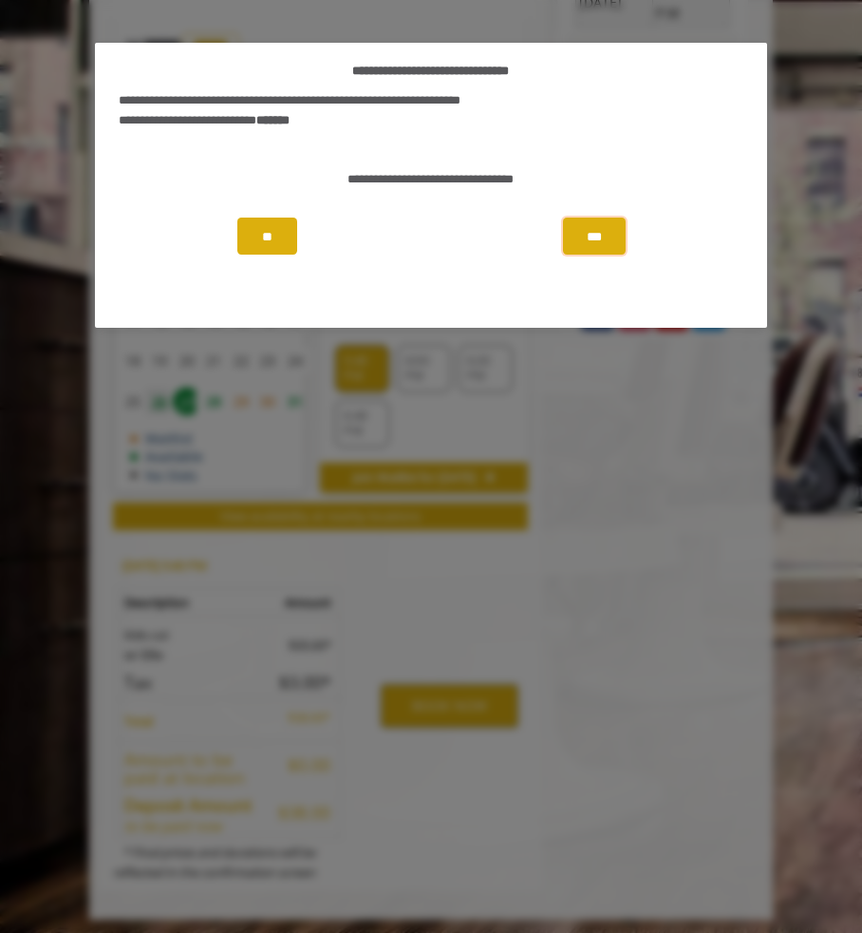
click at [602, 240] on button "***" at bounding box center [594, 236] width 63 height 37
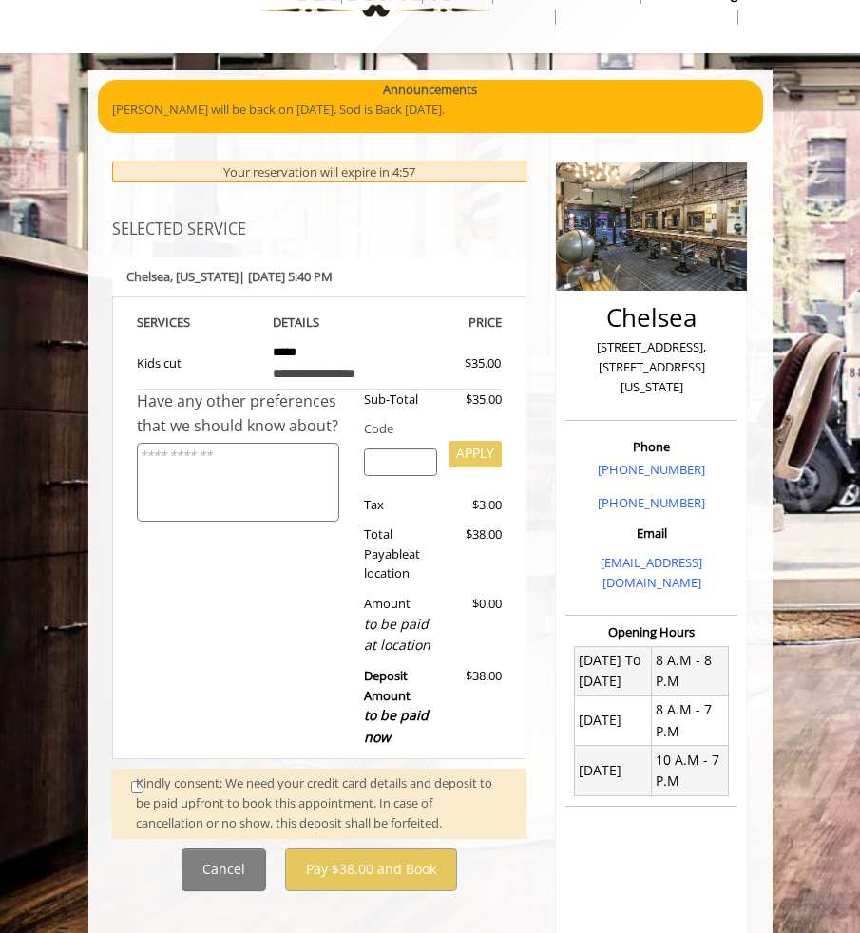
scroll to position [95, 0]
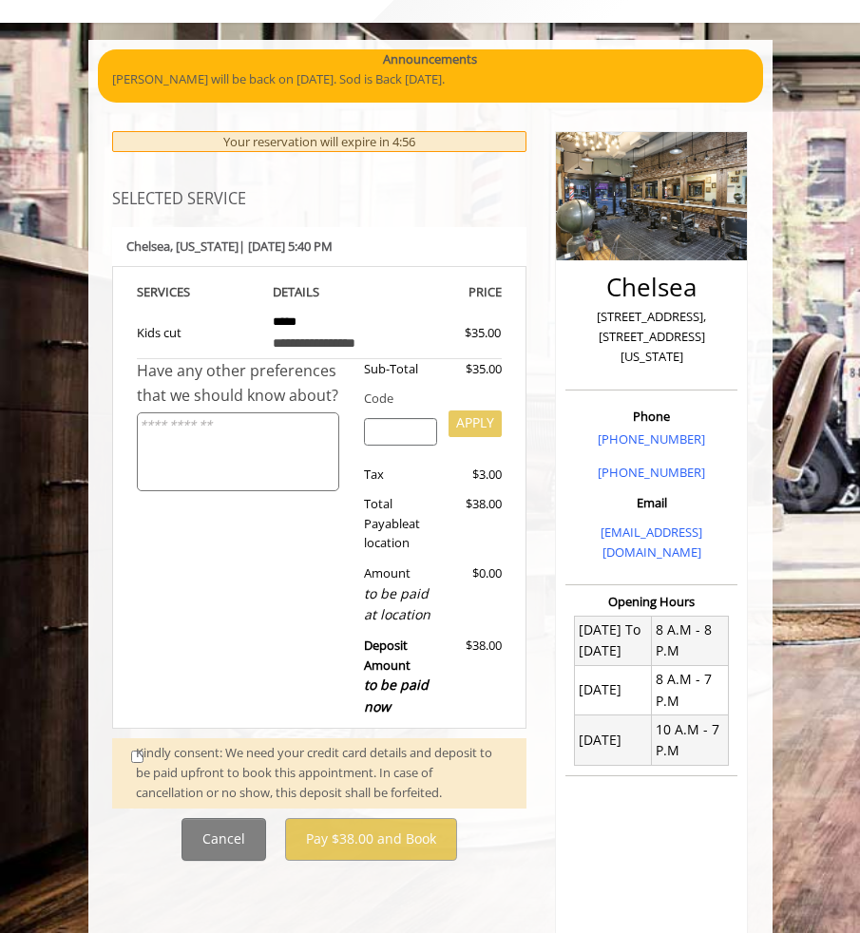
click at [137, 762] on div "Kindly consent: We need your credit card details and deposit to be paid upfront…" at bounding box center [321, 772] width 371 height 59
click at [137, 759] on div "Kindly consent: We need your credit card details and deposit to be paid upfront…" at bounding box center [321, 772] width 371 height 59
click at [136, 753] on div "Kindly consent: We need your credit card details and deposit to be paid upfront…" at bounding box center [321, 772] width 371 height 59
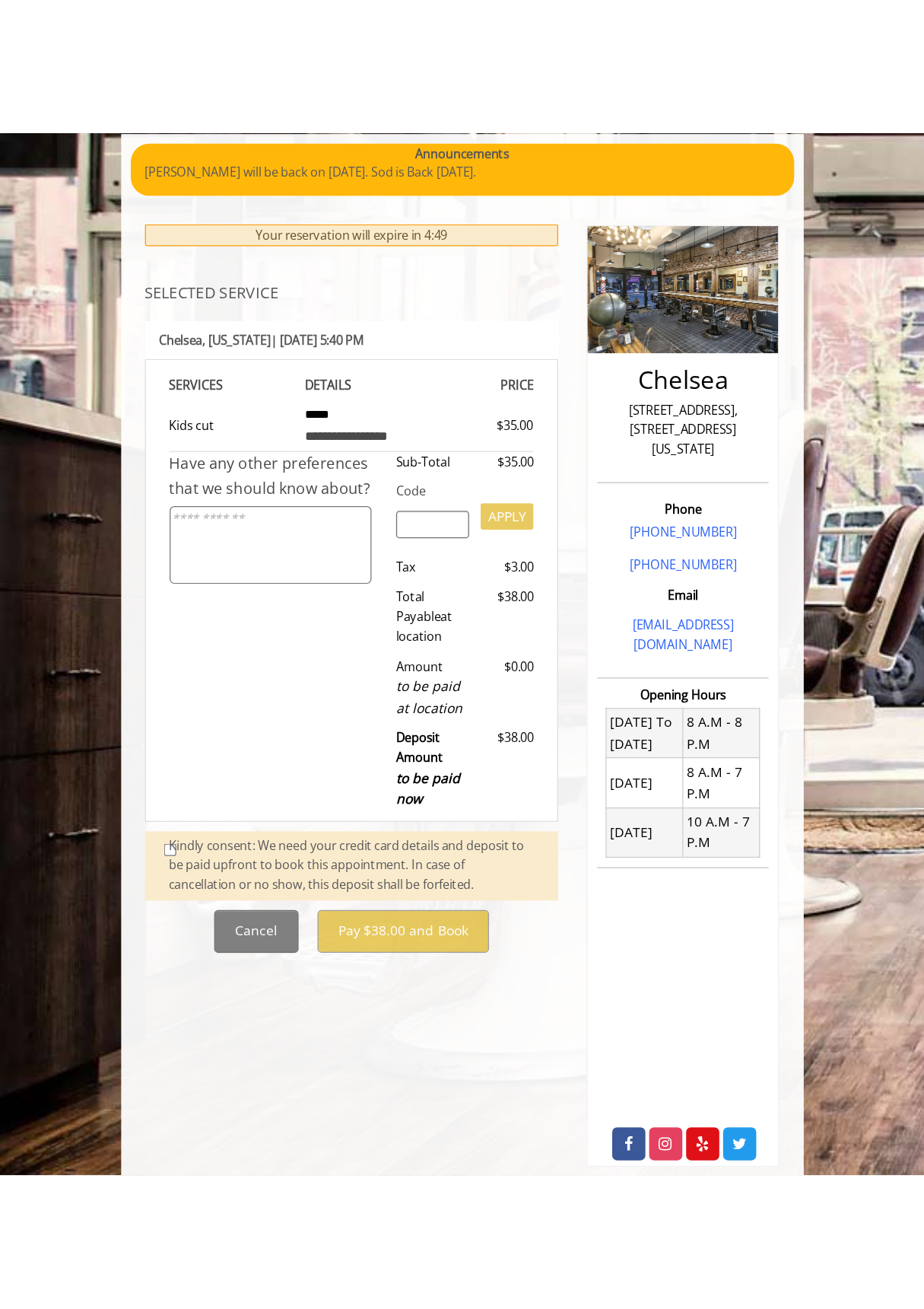
scroll to position [0, 0]
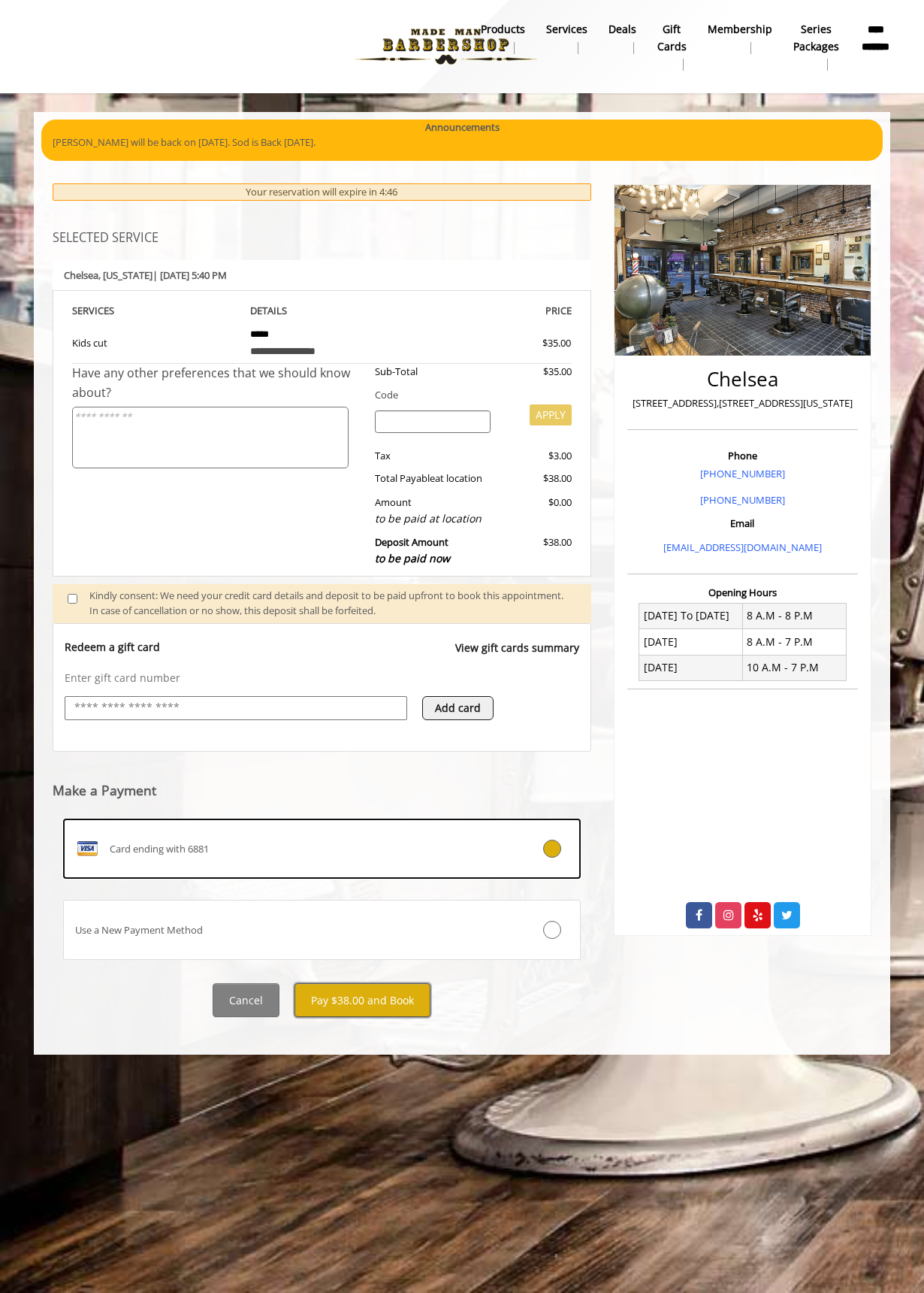
click at [365, 738] on button "Pay $38.00 and Book" at bounding box center [362, 999] width 136 height 34
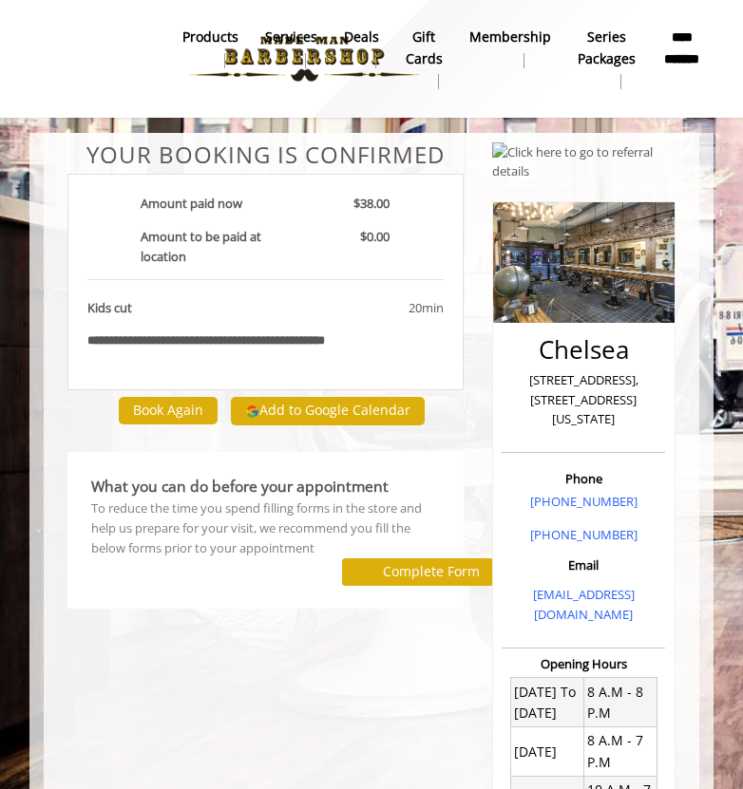
click at [691, 57] on b "**********" at bounding box center [682, 48] width 40 height 43
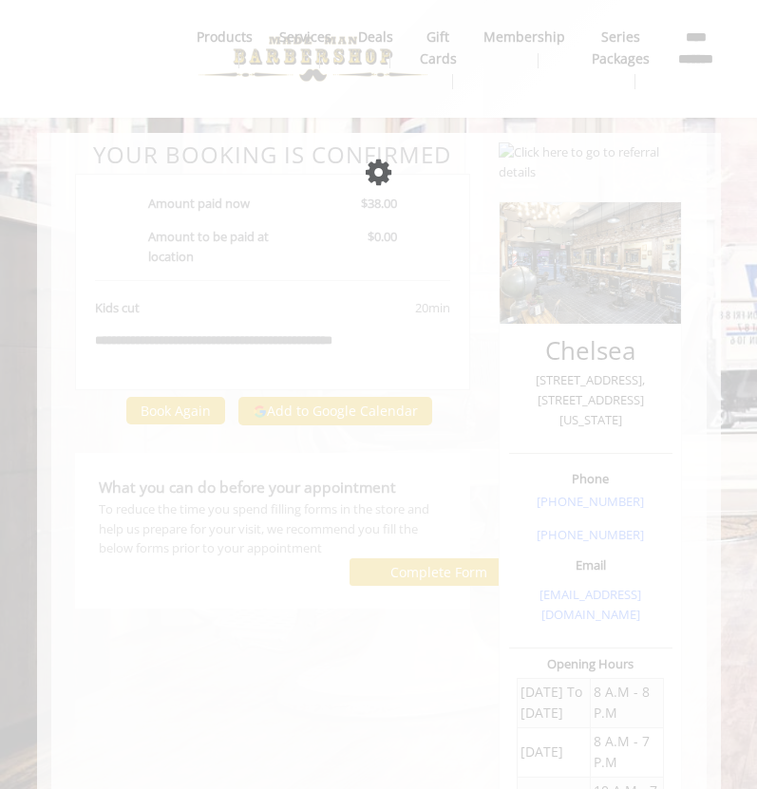
select select "***"
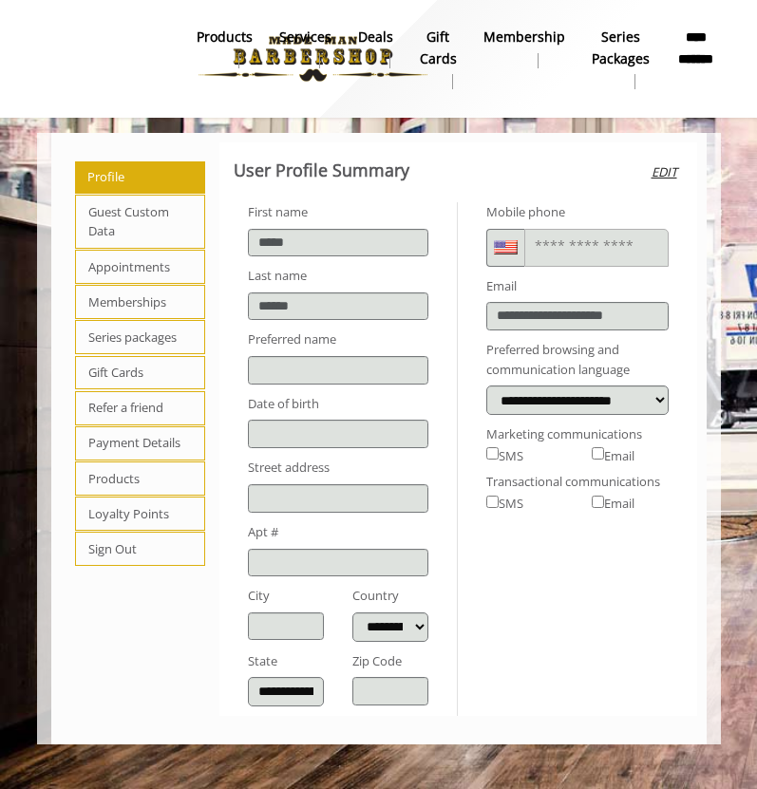
click at [150, 266] on span "Appointments" at bounding box center [140, 267] width 131 height 34
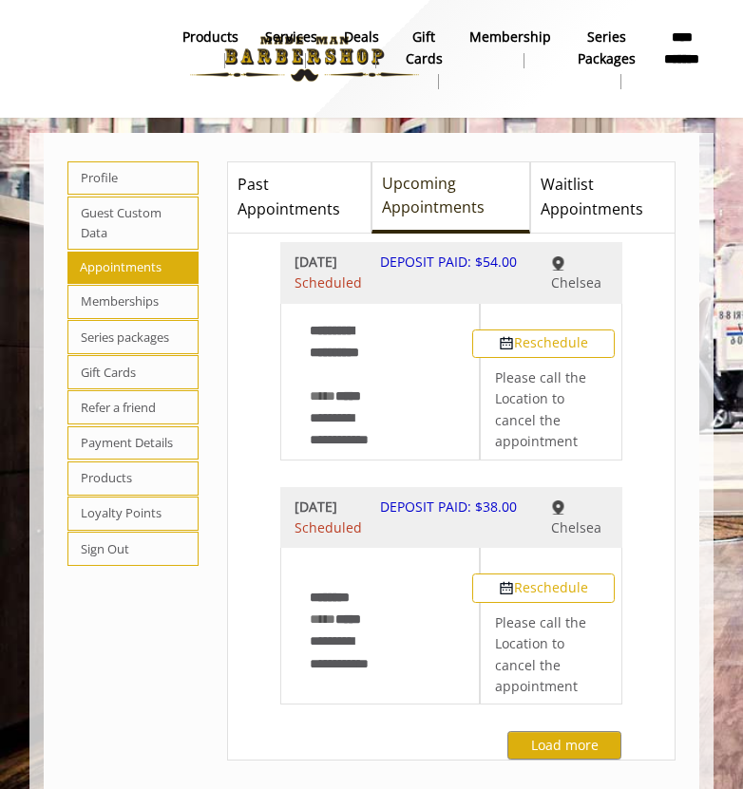
click at [300, 213] on span "Past Appointments" at bounding box center [298, 197] width 123 height 48
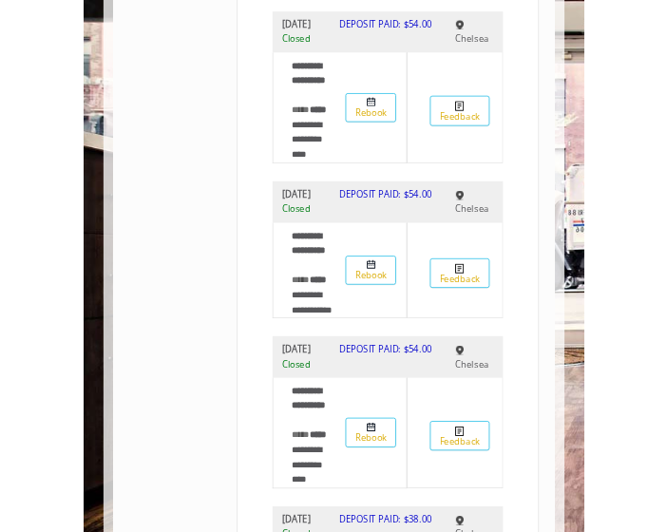
scroll to position [190, 0]
